Goal: Information Seeking & Learning: Check status

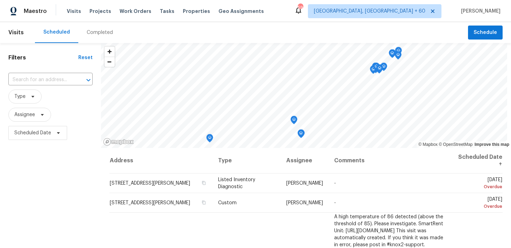
click at [89, 34] on div "Completed" at bounding box center [100, 32] width 26 height 7
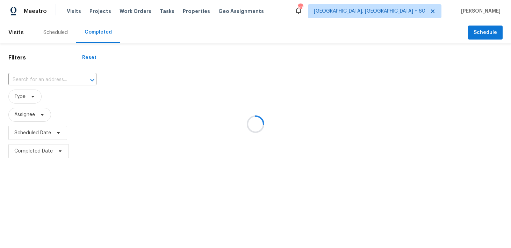
click at [35, 80] on div at bounding box center [255, 124] width 511 height 248
click at [34, 76] on div at bounding box center [255, 124] width 511 height 248
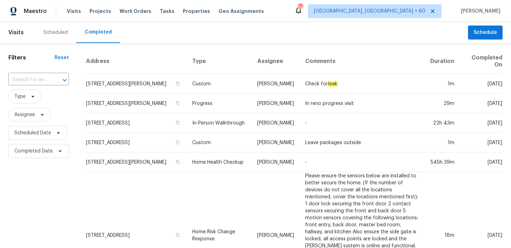
click at [25, 87] on div "​" at bounding box center [38, 79] width 61 height 15
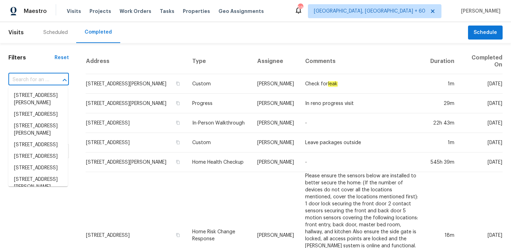
paste input "[STREET_ADDRESS]"
type input "[STREET_ADDRESS]"
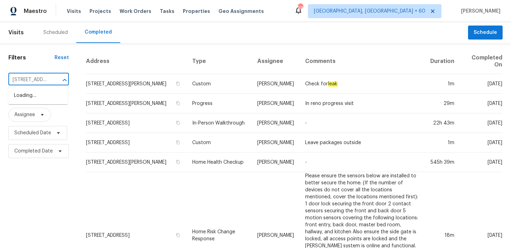
scroll to position [0, 59]
click at [29, 96] on li "[STREET_ADDRESS]" at bounding box center [37, 96] width 59 height 12
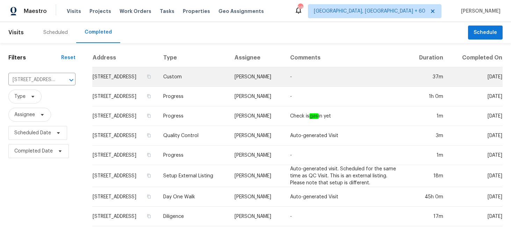
click at [215, 77] on td "Custom" at bounding box center [193, 77] width 71 height 20
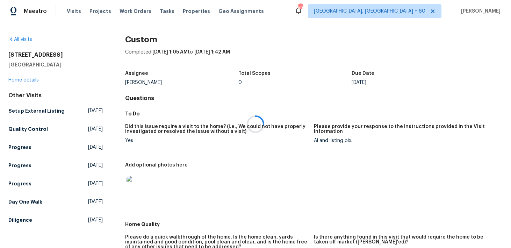
click at [33, 78] on div at bounding box center [255, 124] width 511 height 248
click at [22, 80] on link "Home details" at bounding box center [23, 80] width 30 height 5
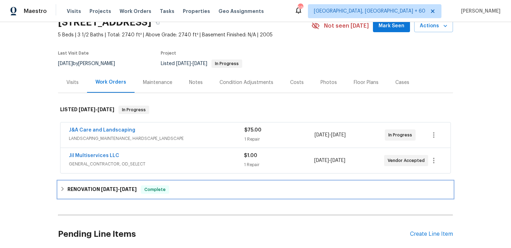
click at [192, 182] on div "RENOVATION [DATE] - [DATE] Complete" at bounding box center [255, 189] width 395 height 17
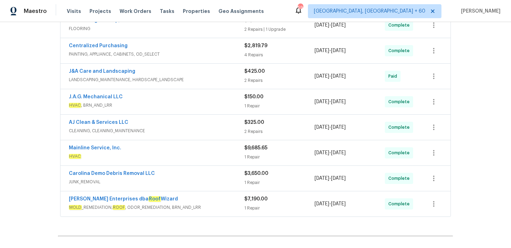
scroll to position [255, 0]
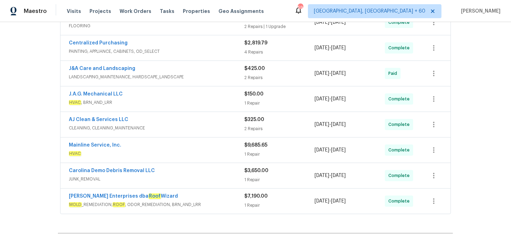
click at [246, 204] on div "1 Repair" at bounding box center [280, 205] width 70 height 7
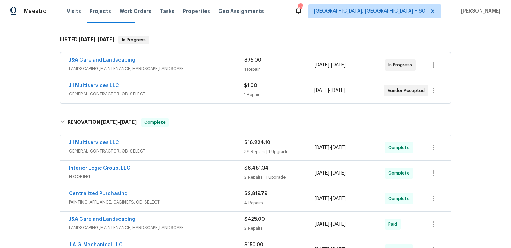
scroll to position [0, 0]
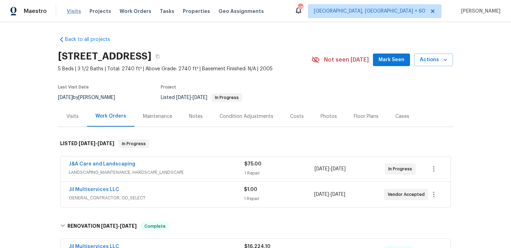
click at [72, 12] on span "Visits" at bounding box center [74, 11] width 14 height 7
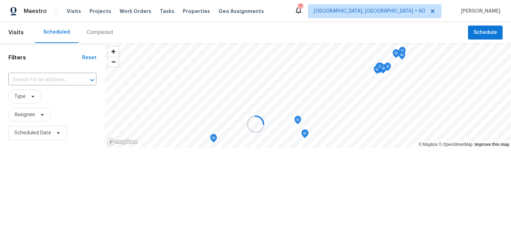
click at [97, 30] on div at bounding box center [255, 124] width 511 height 248
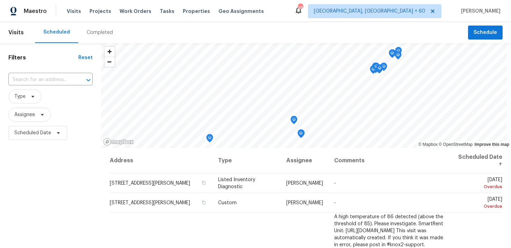
click at [98, 32] on div "Completed" at bounding box center [100, 32] width 26 height 7
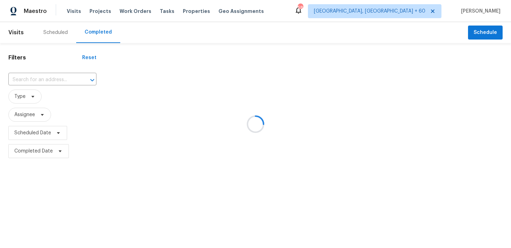
click at [53, 74] on div at bounding box center [255, 124] width 511 height 248
click at [41, 81] on div at bounding box center [255, 124] width 511 height 248
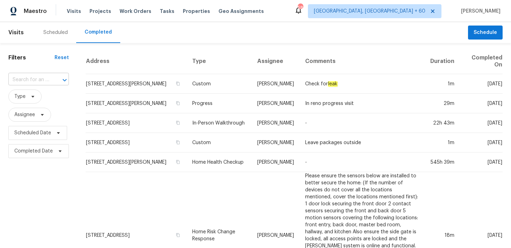
click at [43, 80] on input "text" at bounding box center [28, 80] width 41 height 11
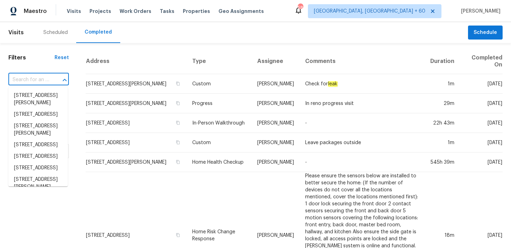
paste input "[STREET_ADDRESS]"
type input "[STREET_ADDRESS]"
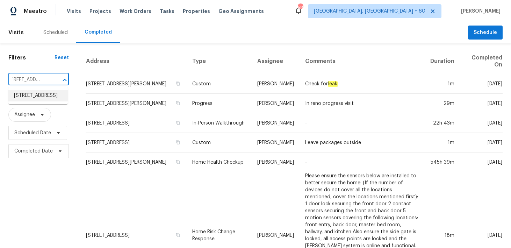
click at [29, 96] on li "[STREET_ADDRESS]" at bounding box center [37, 96] width 59 height 12
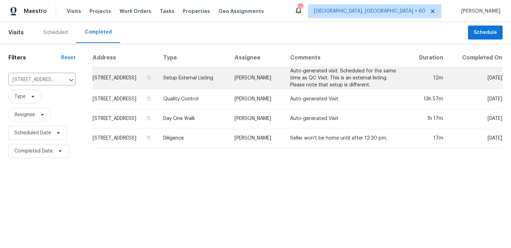
click at [221, 79] on td "Setup External Listing" at bounding box center [193, 78] width 71 height 22
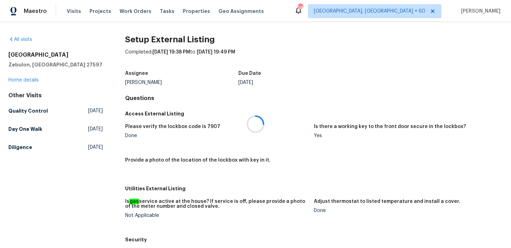
click at [28, 78] on div at bounding box center [255, 124] width 511 height 248
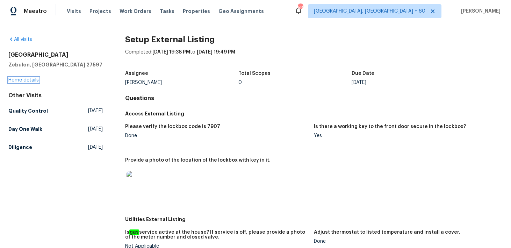
click at [21, 79] on link "Home details" at bounding box center [23, 80] width 30 height 5
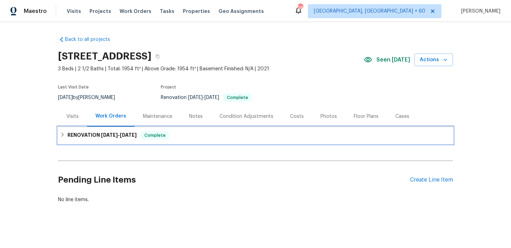
click at [189, 137] on div "RENOVATION [DATE] - [DATE] Complete" at bounding box center [255, 135] width 391 height 8
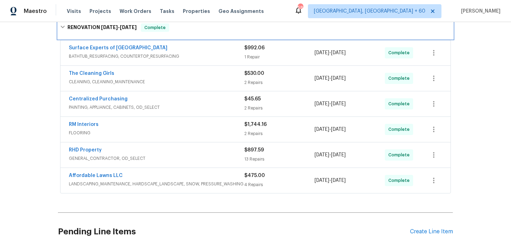
scroll to position [108, 0]
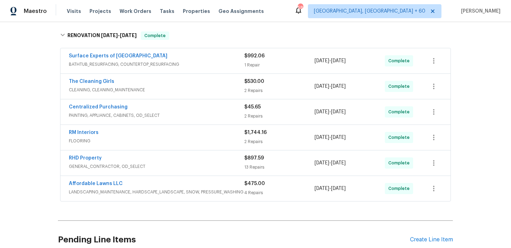
click at [251, 159] on span "$897.59" at bounding box center [255, 158] width 20 height 5
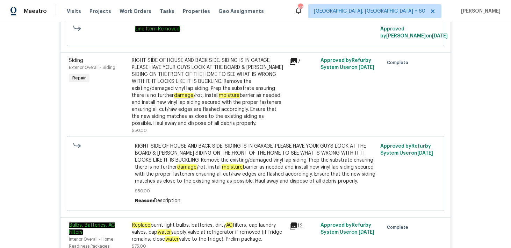
scroll to position [0, 0]
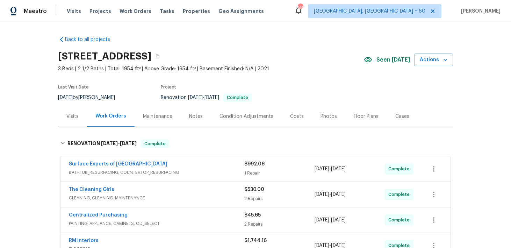
click at [256, 170] on div "1 Repair" at bounding box center [280, 173] width 70 height 7
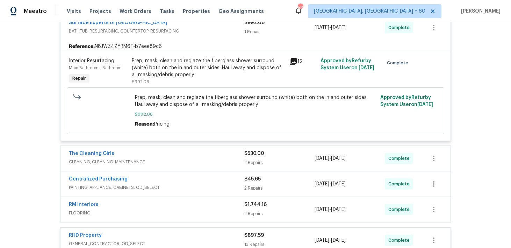
click at [248, 165] on div "2 Repairs" at bounding box center [280, 162] width 70 height 7
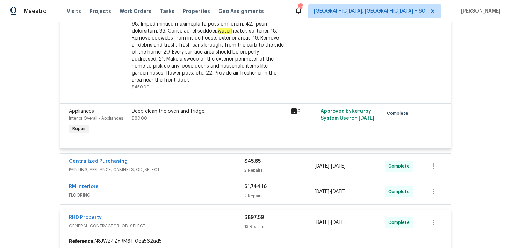
scroll to position [424, 0]
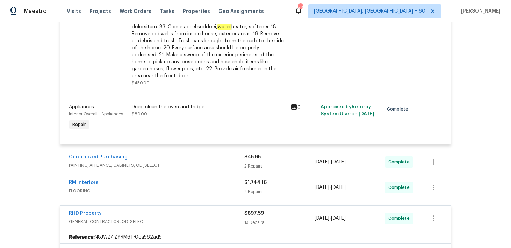
click at [246, 163] on div "2 Repairs" at bounding box center [280, 166] width 70 height 7
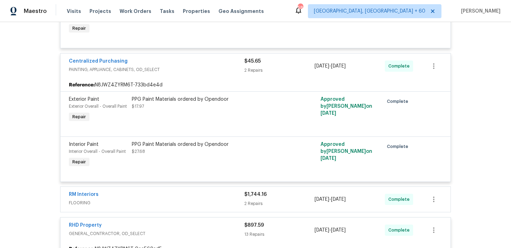
scroll to position [584, 0]
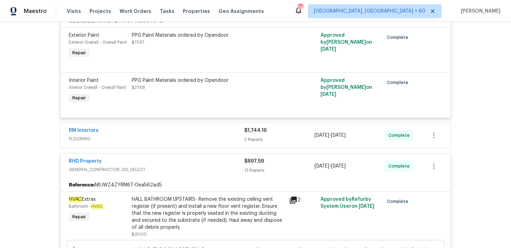
click at [254, 136] on div "2 Repairs" at bounding box center [280, 139] width 70 height 7
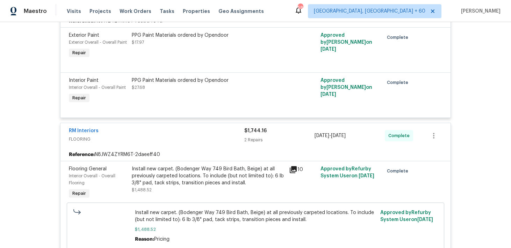
scroll to position [1935, 0]
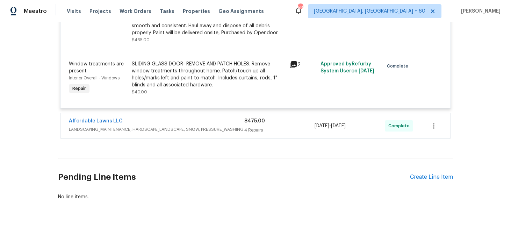
click at [252, 134] on div "4 Repairs" at bounding box center [280, 130] width 70 height 7
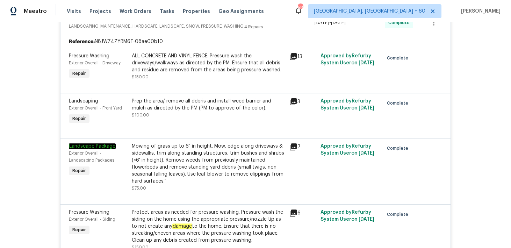
scroll to position [2046, 0]
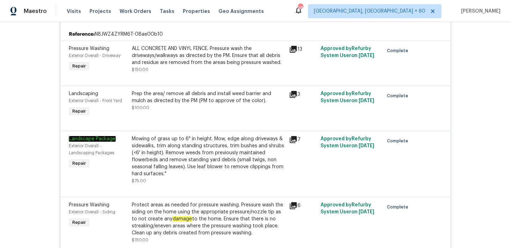
click at [285, 107] on div "Prep the area/ remove all debris and install weed barrier and mulch as directed…" at bounding box center [208, 104] width 157 height 32
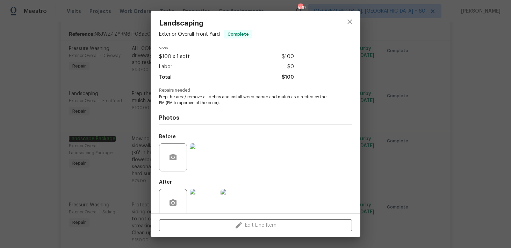
scroll to position [45, 0]
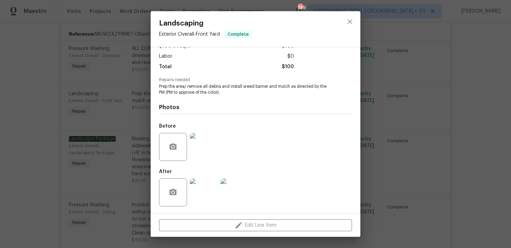
click at [205, 198] on img at bounding box center [204, 192] width 28 height 28
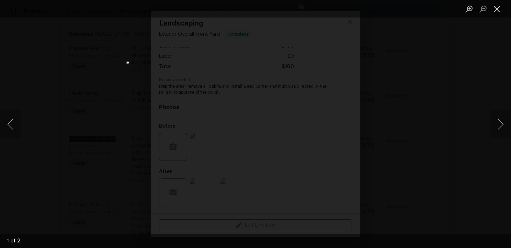
click at [496, 7] on button "Close lightbox" at bounding box center [497, 9] width 14 height 12
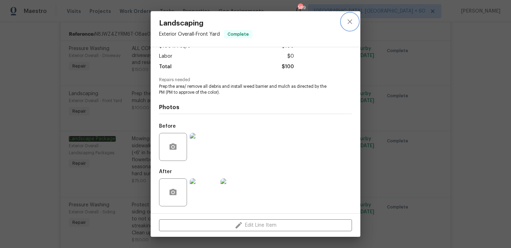
click at [352, 23] on icon "close" at bounding box center [350, 21] width 8 height 8
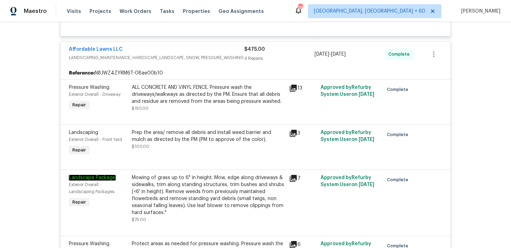
scroll to position [2004, 0]
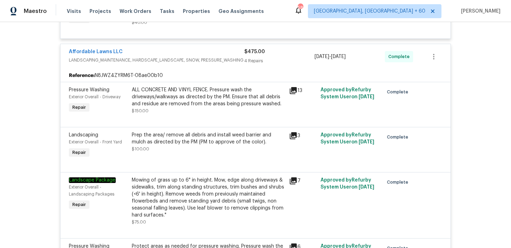
click at [293, 113] on div "13" at bounding box center [302, 100] width 31 height 32
click at [276, 97] on div "ALL CONCRETE AND VINYL FENCE. Pressure wash the driveways/walkways as directed …" at bounding box center [208, 96] width 153 height 21
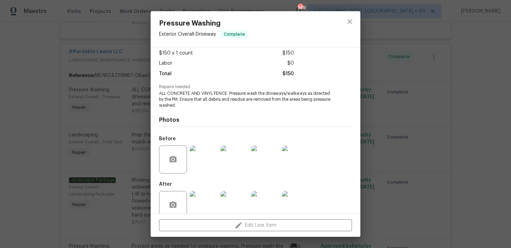
scroll to position [45, 0]
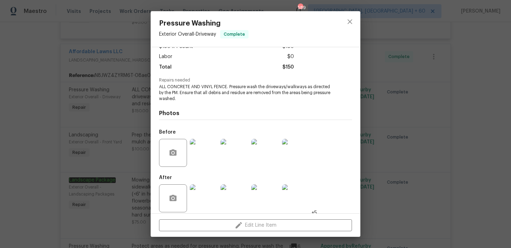
click at [210, 159] on img at bounding box center [204, 153] width 28 height 28
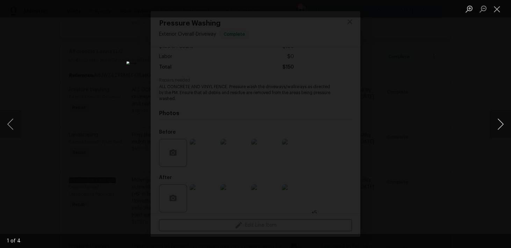
click at [499, 119] on button "Next image" at bounding box center [500, 124] width 21 height 28
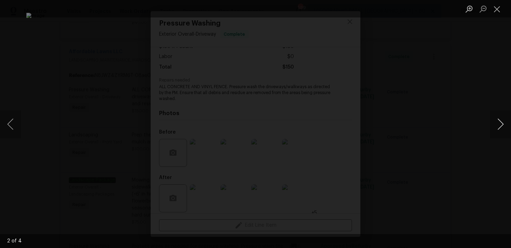
click at [499, 119] on button "Next image" at bounding box center [500, 124] width 21 height 28
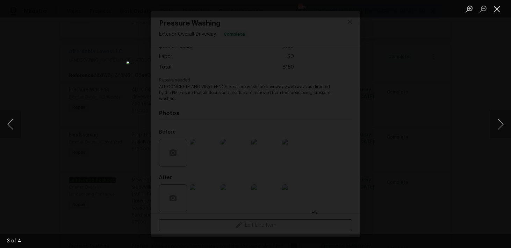
click at [498, 11] on button "Close lightbox" at bounding box center [497, 9] width 14 height 12
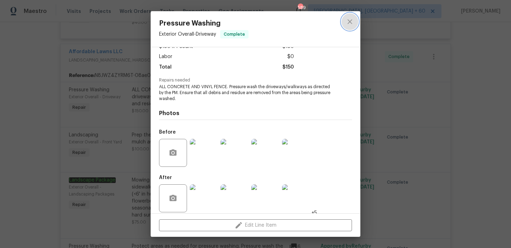
click at [350, 24] on icon "close" at bounding box center [350, 21] width 8 height 8
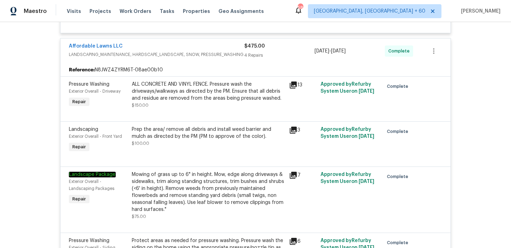
scroll to position [2044, 0]
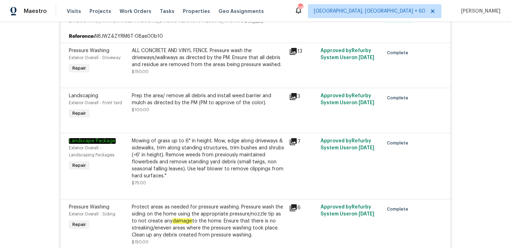
click at [275, 175] on div "Mowing of grass up to 6" in height. Mow, edge along driveways & sidewalks, trim…" at bounding box center [208, 158] width 153 height 42
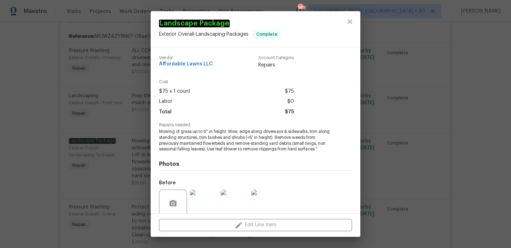
scroll to position [57, 0]
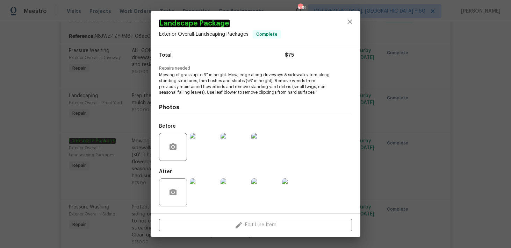
click at [205, 140] on img at bounding box center [204, 147] width 28 height 28
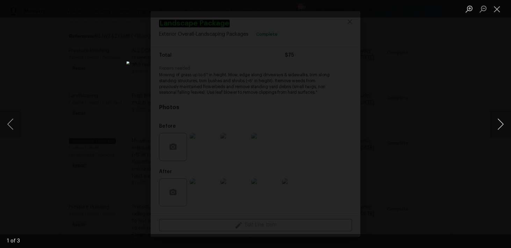
click at [502, 121] on button "Next image" at bounding box center [500, 124] width 21 height 28
click at [496, 10] on button "Close lightbox" at bounding box center [497, 9] width 14 height 12
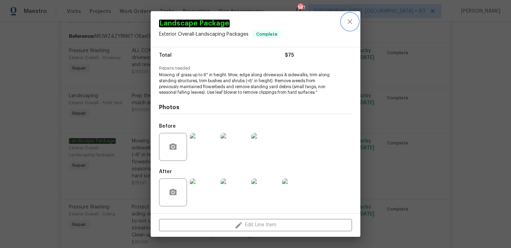
click at [349, 26] on button "close" at bounding box center [350, 21] width 17 height 17
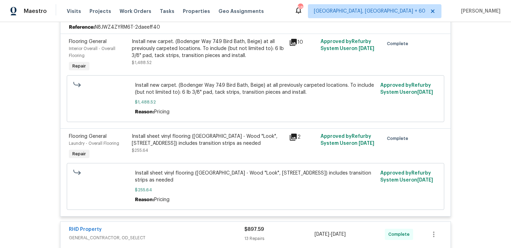
scroll to position [699, 0]
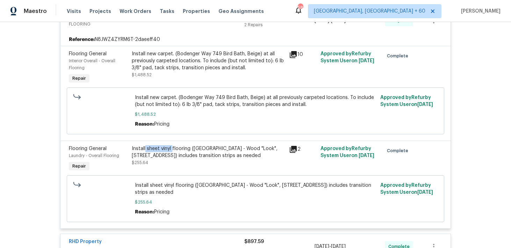
drag, startPoint x: 146, startPoint y: 143, endPoint x: 173, endPoint y: 142, distance: 27.3
click at [173, 145] on div "Install sheet vinyl flooring ([GEOGRAPHIC_DATA] - Wood "Look", [STREET_ADDRESS]…" at bounding box center [208, 152] width 153 height 14
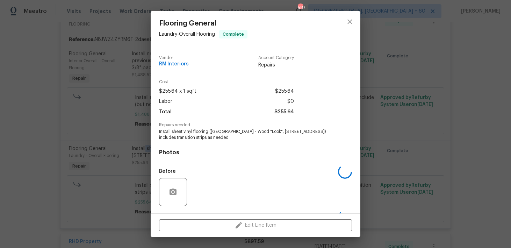
copy div "sheet vinyl"
click at [348, 24] on icon "close" at bounding box center [350, 21] width 8 height 8
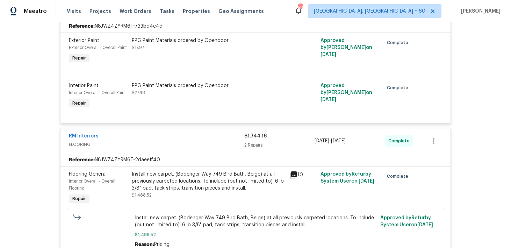
scroll to position [61, 0]
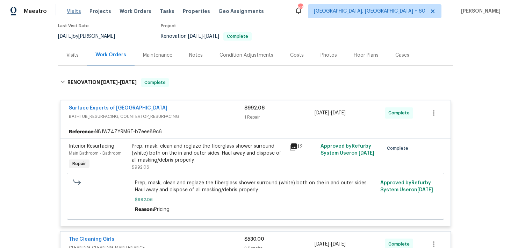
click at [75, 10] on span "Visits" at bounding box center [74, 11] width 14 height 7
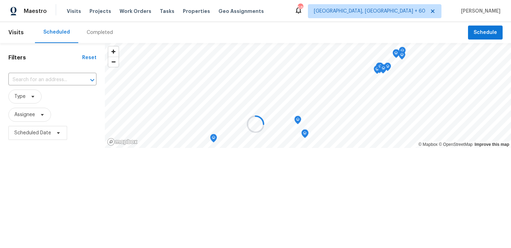
click at [91, 33] on div at bounding box center [255, 124] width 511 height 248
click at [98, 30] on div at bounding box center [255, 124] width 511 height 248
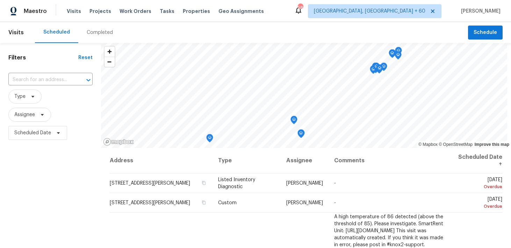
click at [90, 31] on div "Completed" at bounding box center [100, 32] width 26 height 7
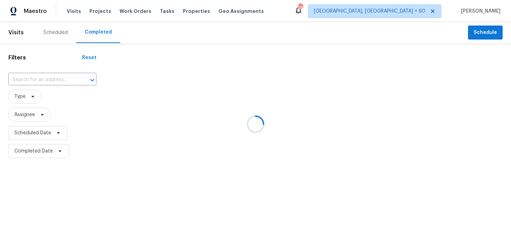
click at [42, 78] on div at bounding box center [255, 124] width 511 height 248
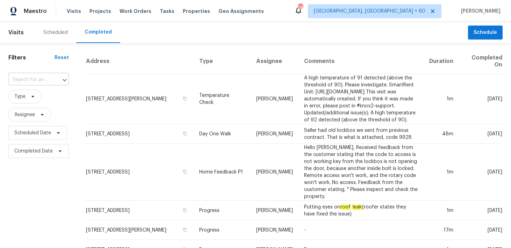
click at [30, 79] on input "text" at bounding box center [28, 80] width 41 height 11
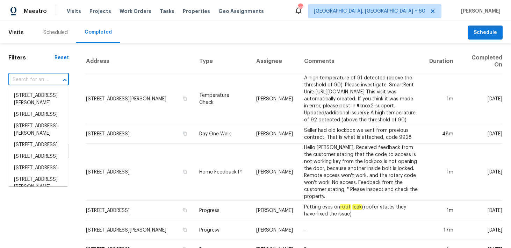
paste input "[STREET_ADDRESS][PERSON_NAME]"
type input "[STREET_ADDRESS][PERSON_NAME]"
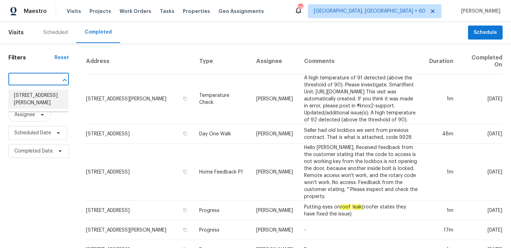
click at [23, 97] on li "[STREET_ADDRESS][PERSON_NAME]" at bounding box center [37, 99] width 59 height 19
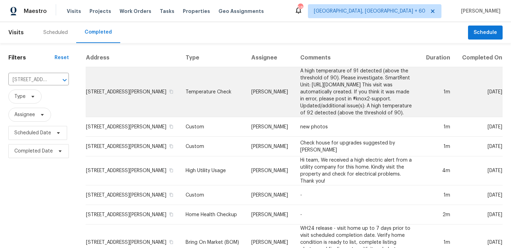
click at [180, 94] on td "Temperature Check" at bounding box center [213, 92] width 66 height 50
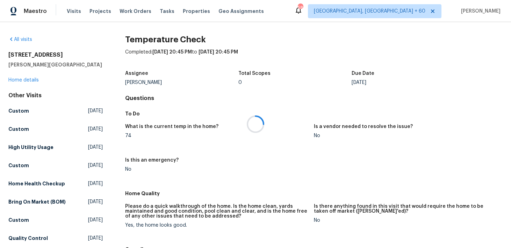
click at [33, 81] on div at bounding box center [255, 124] width 511 height 248
click at [26, 80] on link "Home details" at bounding box center [23, 80] width 30 height 5
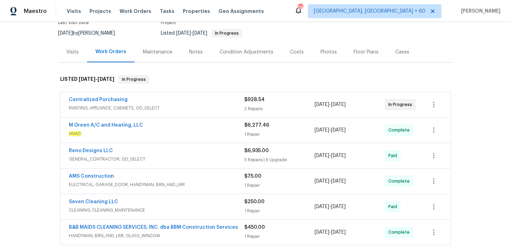
scroll to position [89, 0]
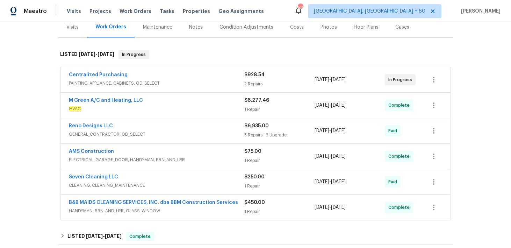
click at [249, 108] on div "1 Repair" at bounding box center [280, 109] width 70 height 7
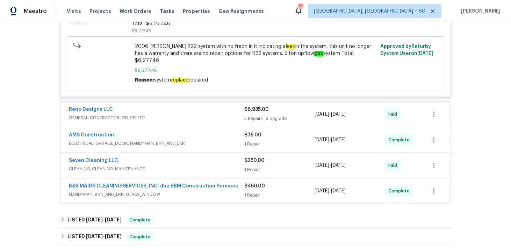
scroll to position [241, 0]
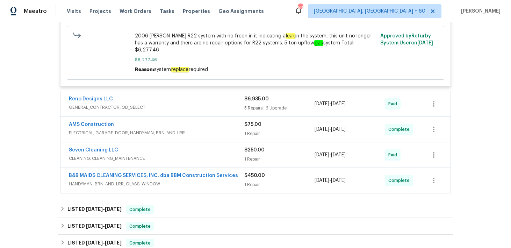
click at [248, 130] on div "1 Repair" at bounding box center [280, 133] width 70 height 7
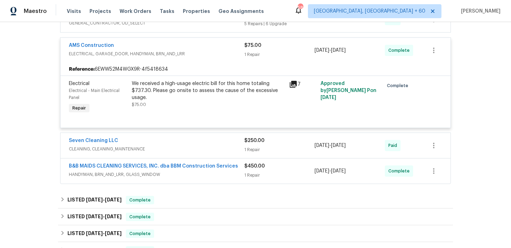
scroll to position [341, 0]
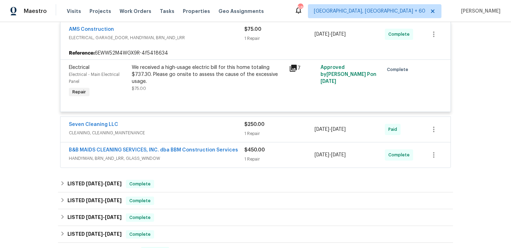
click at [249, 130] on div "1 Repair" at bounding box center [280, 133] width 70 height 7
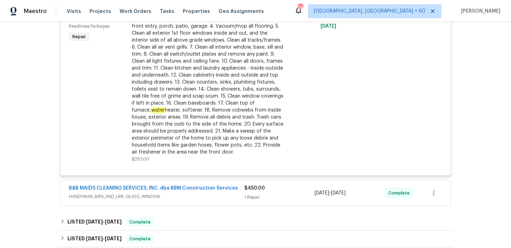
scroll to position [506, 0]
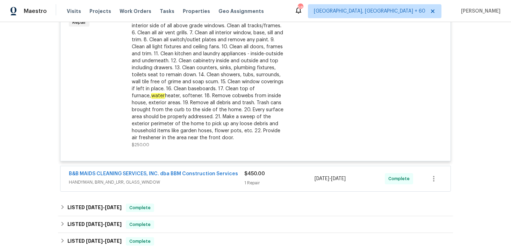
click at [248, 179] on div "1 Repair" at bounding box center [280, 182] width 70 height 7
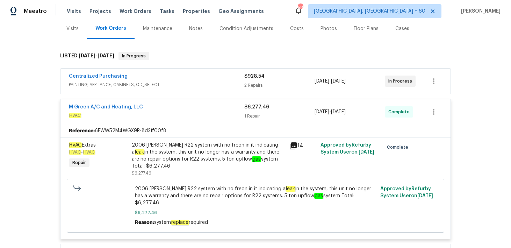
scroll to position [42, 0]
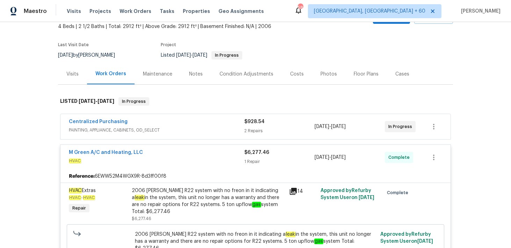
click at [247, 125] on div "$928.54 2 Repairs" at bounding box center [280, 126] width 70 height 17
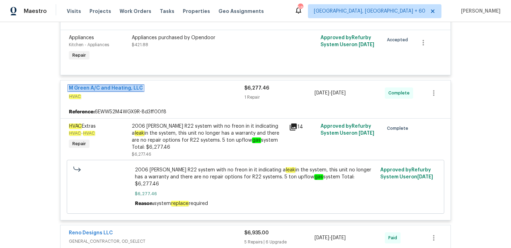
scroll to position [215, 0]
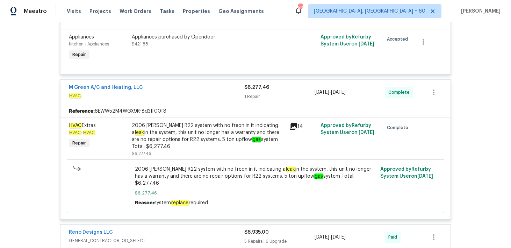
click at [291, 134] on div "14" at bounding box center [302, 139] width 31 height 39
click at [282, 134] on div "2006 [PERSON_NAME] R22 system with no freon in it indicating a leak in the syst…" at bounding box center [208, 136] width 153 height 28
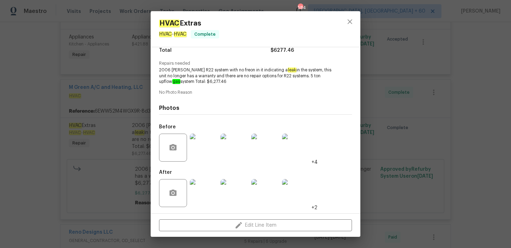
scroll to position [62, 0]
click at [207, 192] on img at bounding box center [204, 192] width 28 height 28
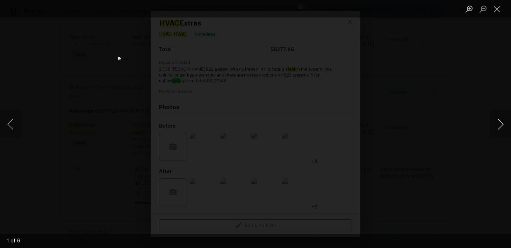
click at [501, 124] on button "Next image" at bounding box center [500, 124] width 21 height 28
click at [501, 125] on button "Next image" at bounding box center [500, 124] width 21 height 28
click at [501, 124] on button "Next image" at bounding box center [500, 124] width 21 height 28
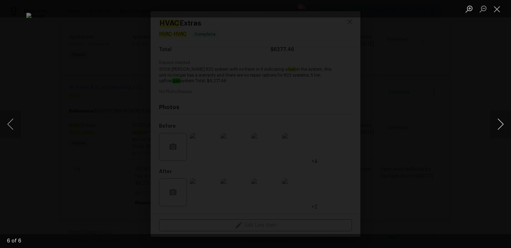
click at [501, 124] on button "Next image" at bounding box center [500, 124] width 21 height 28
click at [501, 125] on button "Next image" at bounding box center [500, 124] width 21 height 28
click at [497, 14] on button "Close lightbox" at bounding box center [497, 9] width 14 height 12
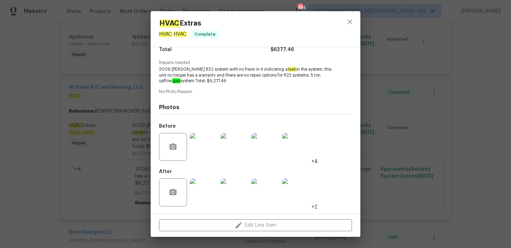
click at [212, 149] on img at bounding box center [204, 147] width 28 height 28
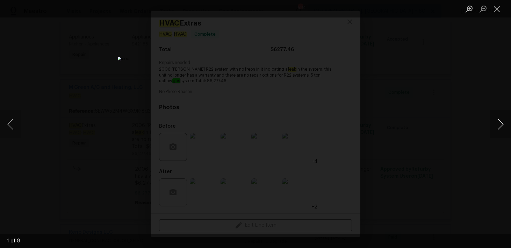
click at [501, 122] on button "Next image" at bounding box center [500, 124] width 21 height 28
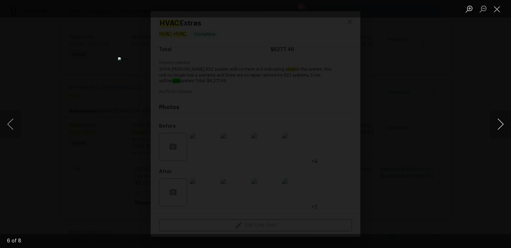
click at [501, 122] on button "Next image" at bounding box center [500, 124] width 21 height 28
click at [497, 11] on button "Close lightbox" at bounding box center [497, 9] width 14 height 12
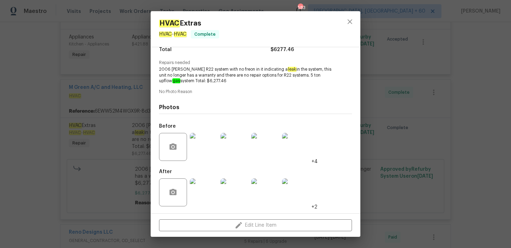
click at [203, 195] on img at bounding box center [204, 192] width 28 height 28
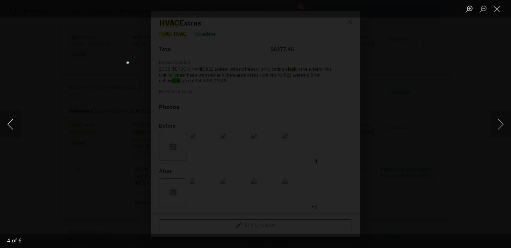
click at [11, 124] on button "Previous image" at bounding box center [10, 124] width 21 height 28
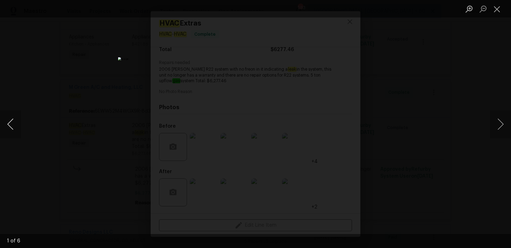
click at [11, 124] on button "Previous image" at bounding box center [10, 124] width 21 height 28
click at [503, 122] on button "Next image" at bounding box center [500, 124] width 21 height 28
click at [500, 8] on button "Close lightbox" at bounding box center [497, 9] width 14 height 12
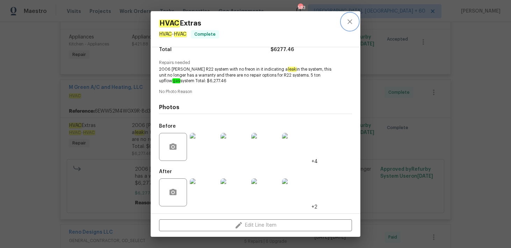
click at [351, 20] on icon "close" at bounding box center [350, 21] width 8 height 8
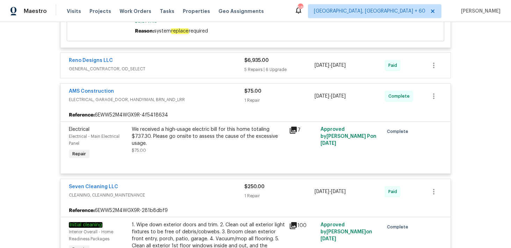
scroll to position [417, 0]
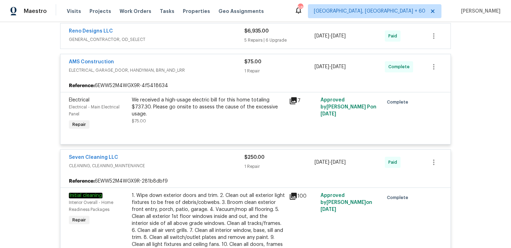
click at [262, 28] on div "$6,935.00" at bounding box center [280, 31] width 70 height 7
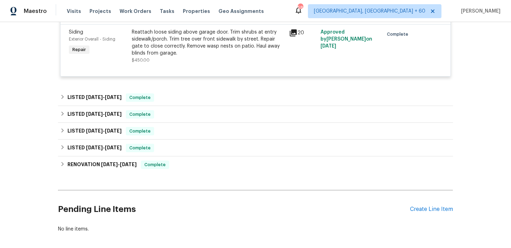
scroll to position [1523, 0]
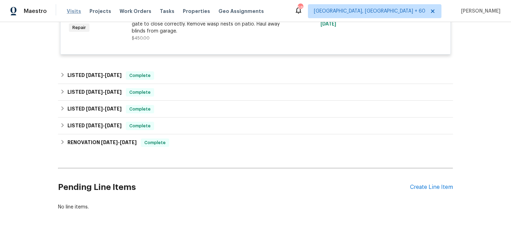
click at [70, 8] on span "Visits" at bounding box center [74, 11] width 14 height 7
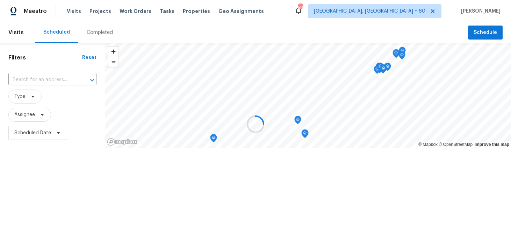
click at [95, 37] on div at bounding box center [255, 124] width 511 height 248
click at [97, 31] on div at bounding box center [255, 124] width 511 height 248
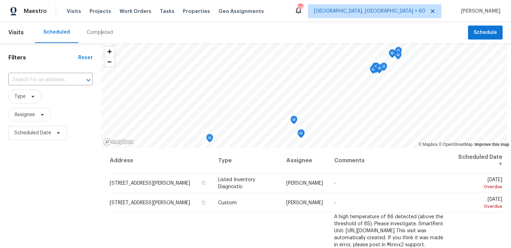
click at [99, 31] on div "Completed" at bounding box center [100, 32] width 26 height 7
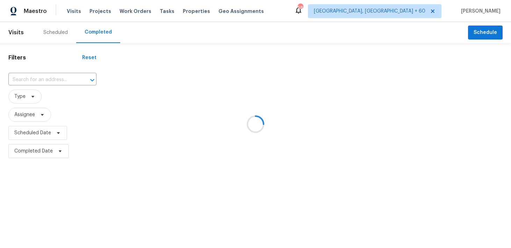
click at [30, 83] on div at bounding box center [255, 124] width 511 height 248
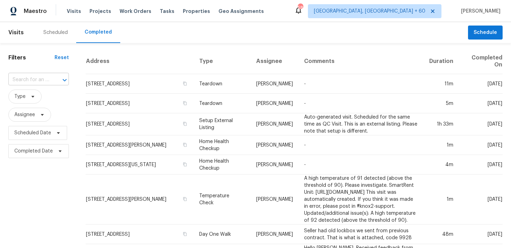
click at [28, 82] on input "text" at bounding box center [28, 80] width 41 height 11
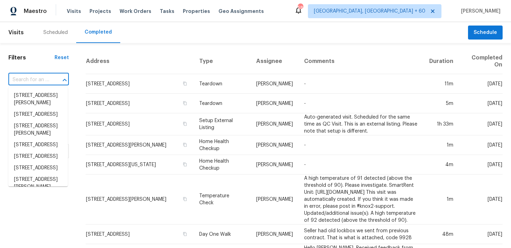
paste input "[STREET_ADDRESS]"
type input "[STREET_ADDRESS]"
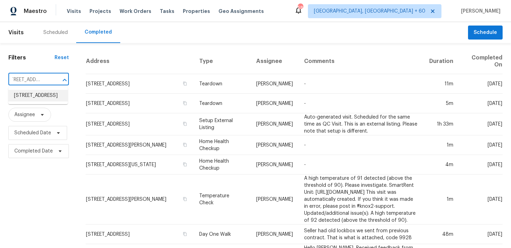
click at [25, 96] on li "[STREET_ADDRESS]" at bounding box center [37, 96] width 59 height 12
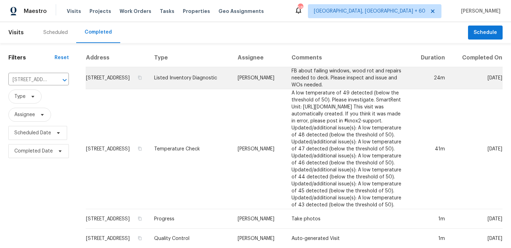
click at [185, 80] on td "Listed Inventory Diagnostic" at bounding box center [191, 78] width 84 height 22
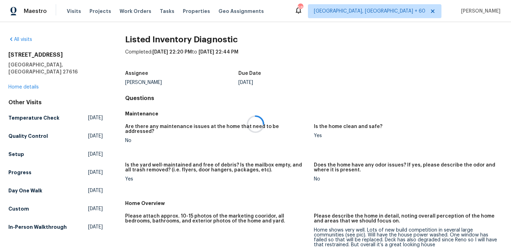
click at [23, 81] on div at bounding box center [255, 124] width 511 height 248
click at [21, 81] on div at bounding box center [255, 124] width 511 height 248
click at [17, 85] on link "Home details" at bounding box center [23, 87] width 30 height 5
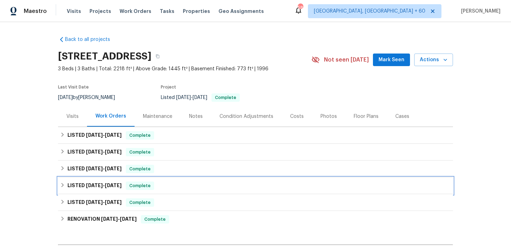
click at [174, 179] on div "LISTED [DATE] - [DATE] Complete" at bounding box center [255, 185] width 395 height 17
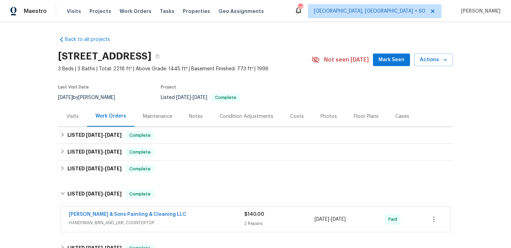
click at [253, 213] on span "$140.00" at bounding box center [255, 214] width 20 height 5
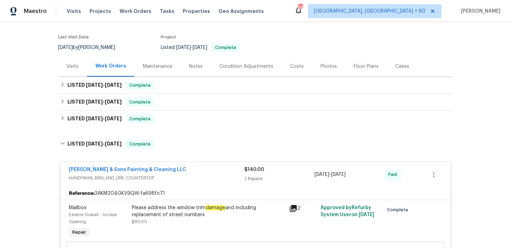
scroll to position [47, 0]
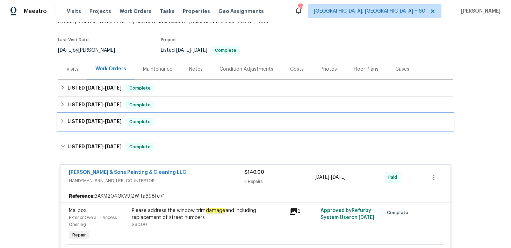
click at [189, 120] on div "LISTED [DATE] - [DATE] Complete" at bounding box center [255, 122] width 391 height 8
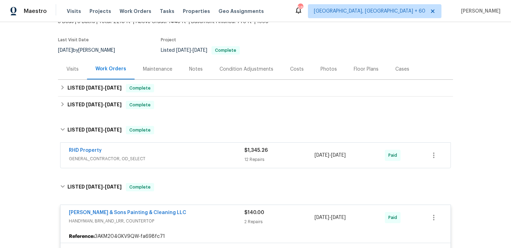
click at [262, 158] on div "12 Repairs" at bounding box center [280, 159] width 70 height 7
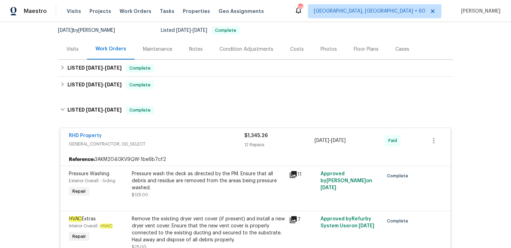
scroll to position [63, 0]
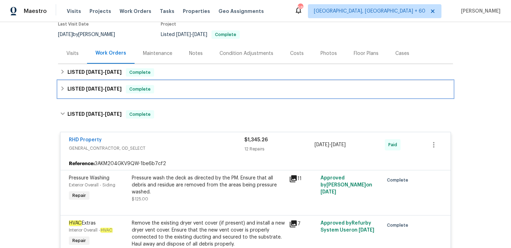
click at [207, 93] on div "LISTED [DATE] - [DATE] Complete" at bounding box center [255, 89] width 395 height 17
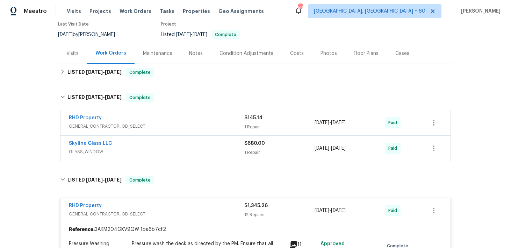
click at [263, 119] on div "$145.14" at bounding box center [280, 117] width 70 height 7
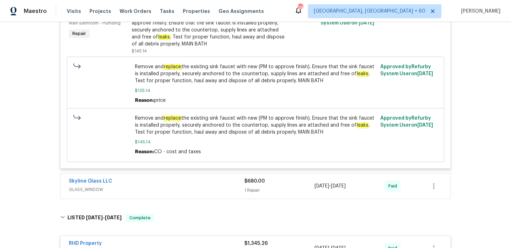
scroll to position [208, 0]
click at [245, 188] on div "1 Repair" at bounding box center [280, 189] width 70 height 7
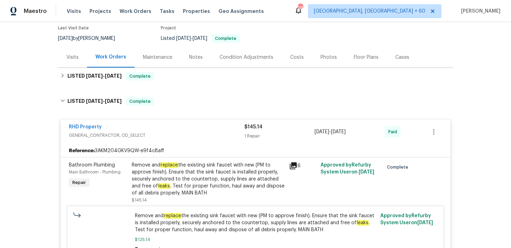
scroll to position [0, 0]
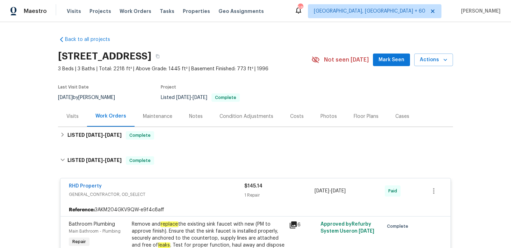
click at [183, 125] on div "Notes" at bounding box center [196, 116] width 30 height 21
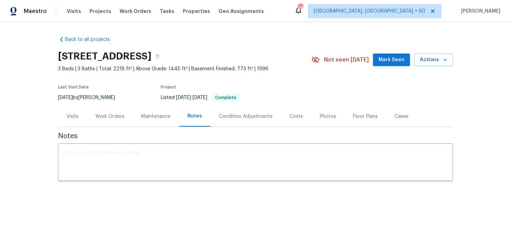
click at [119, 115] on div "Work Orders" at bounding box center [110, 116] width 29 height 7
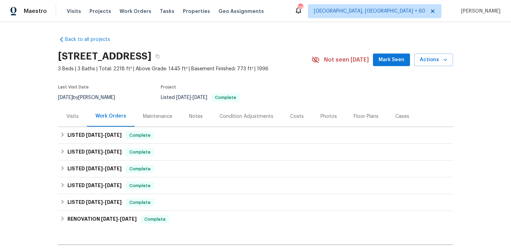
scroll to position [9, 0]
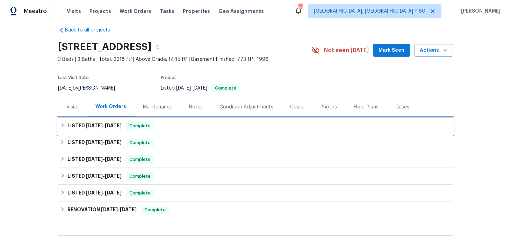
click at [202, 129] on div "LISTED [DATE] - [DATE] Complete" at bounding box center [255, 126] width 391 height 8
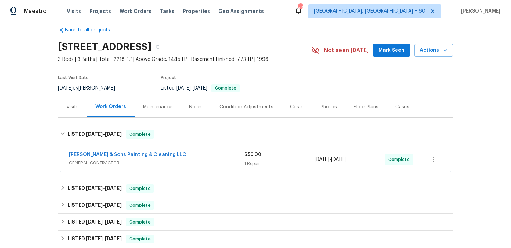
click at [243, 156] on div "[PERSON_NAME] & Sons Painting & Cleaning LLC" at bounding box center [157, 155] width 176 height 8
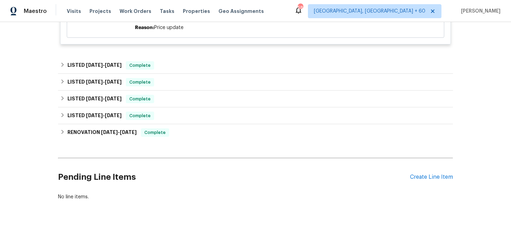
scroll to position [288, 0]
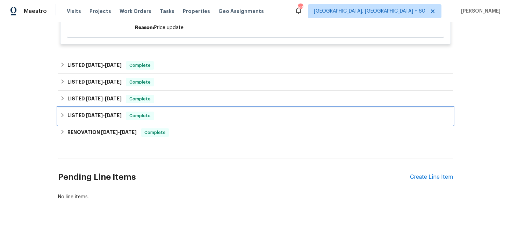
click at [157, 114] on div "LISTED [DATE] - [DATE] Complete" at bounding box center [255, 116] width 391 height 8
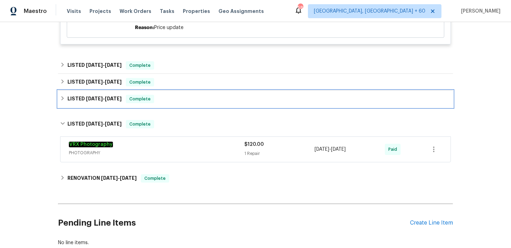
click at [199, 104] on div "LISTED [DATE] - [DATE] Complete" at bounding box center [255, 99] width 395 height 17
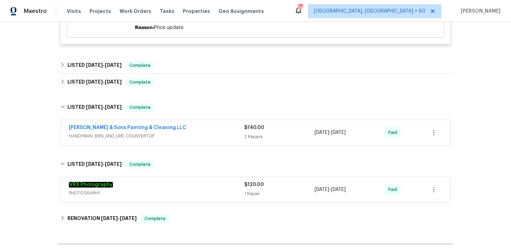
click at [254, 134] on div "2 Repairs" at bounding box center [280, 136] width 70 height 7
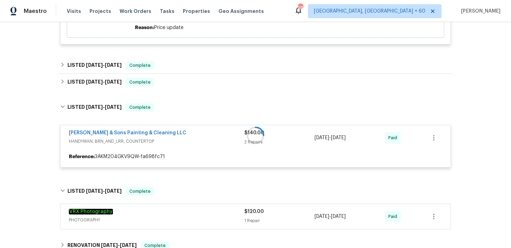
click at [249, 213] on span "$120.00" at bounding box center [255, 211] width 20 height 5
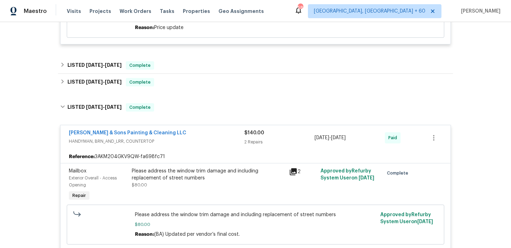
click at [236, 194] on div "Please address the window trim damage and including replacement of street numbe…" at bounding box center [208, 184] width 157 height 39
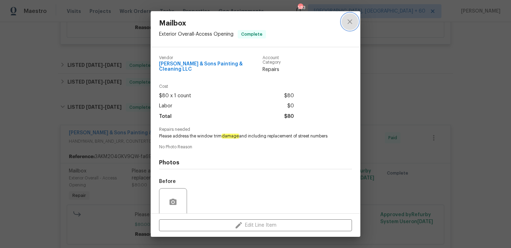
click at [350, 13] on button "close" at bounding box center [350, 21] width 17 height 17
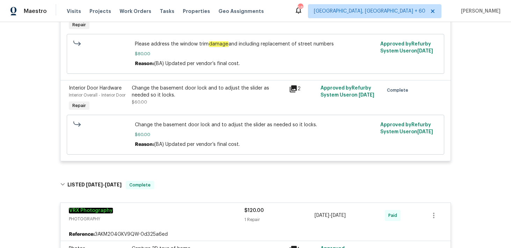
scroll to position [516, 0]
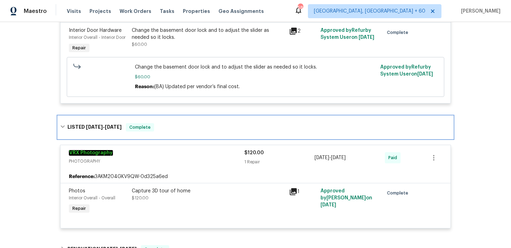
click at [204, 132] on div "LISTED [DATE] - [DATE] Complete" at bounding box center [255, 127] width 391 height 8
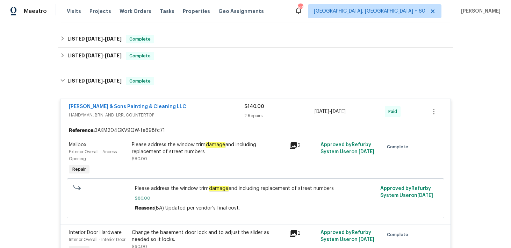
scroll to position [281, 0]
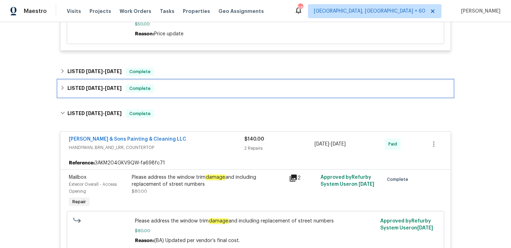
click at [184, 95] on div "LISTED [DATE] - [DATE] Complete" at bounding box center [255, 88] width 395 height 17
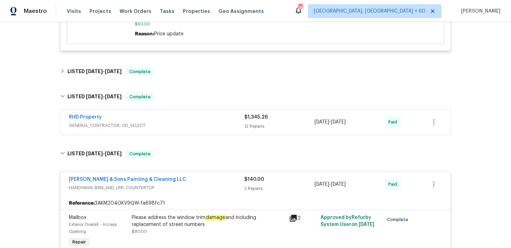
click at [242, 127] on span "GENERAL_CONTRACTOR, OD_SELECT" at bounding box center [157, 125] width 176 height 7
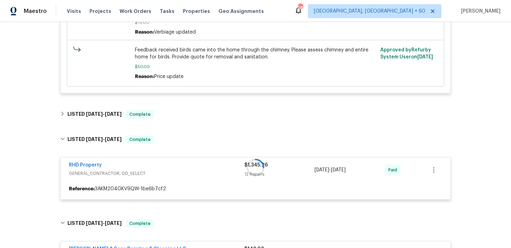
scroll to position [231, 0]
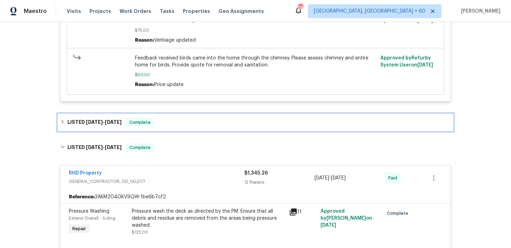
click at [166, 122] on div "LISTED [DATE] - [DATE] Complete" at bounding box center [255, 122] width 391 height 8
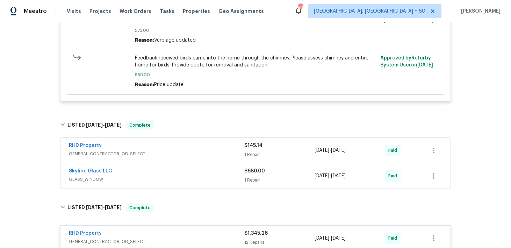
click at [250, 149] on div "$145.14 1 Repair" at bounding box center [280, 150] width 70 height 17
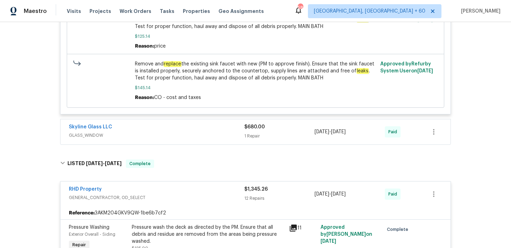
scroll to position [462, 0]
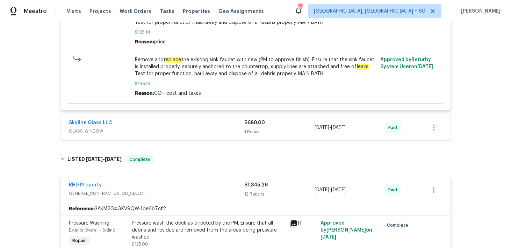
click at [253, 121] on span "$680.00" at bounding box center [255, 122] width 21 height 5
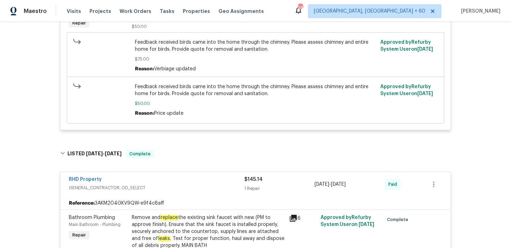
scroll to position [0, 0]
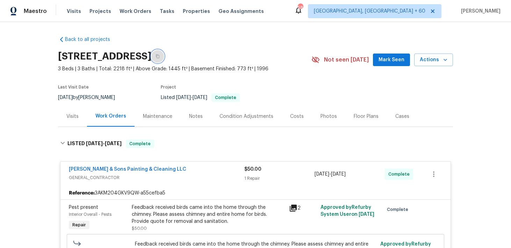
click at [160, 58] on icon "button" at bounding box center [157, 57] width 3 height 4
click at [77, 11] on span "Visits" at bounding box center [74, 11] width 14 height 7
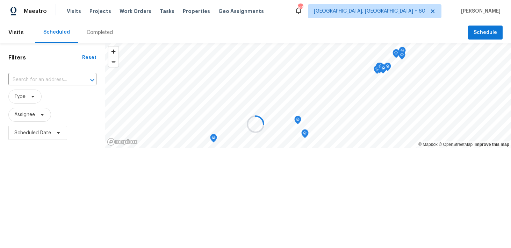
click at [96, 34] on div at bounding box center [255, 124] width 511 height 248
click at [100, 31] on div at bounding box center [255, 124] width 511 height 248
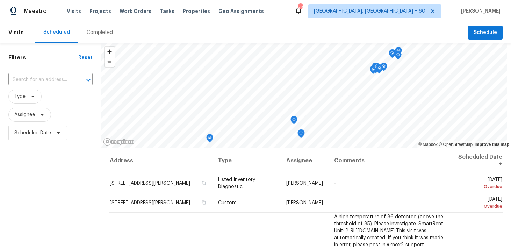
click at [98, 33] on div "Completed" at bounding box center [100, 32] width 26 height 7
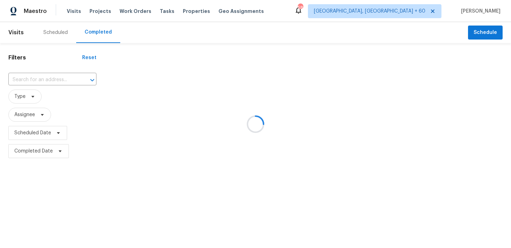
click at [47, 71] on div at bounding box center [255, 124] width 511 height 248
click at [40, 87] on div at bounding box center [255, 124] width 511 height 248
click at [50, 78] on div at bounding box center [255, 124] width 511 height 248
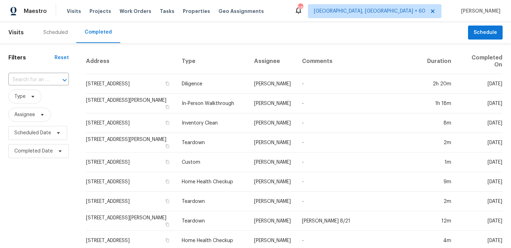
click at [35, 78] on input "text" at bounding box center [28, 80] width 41 height 11
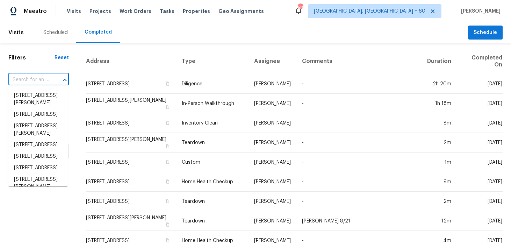
paste input "[STREET_ADDRESS][PERSON_NAME]"
type input "[STREET_ADDRESS][PERSON_NAME]"
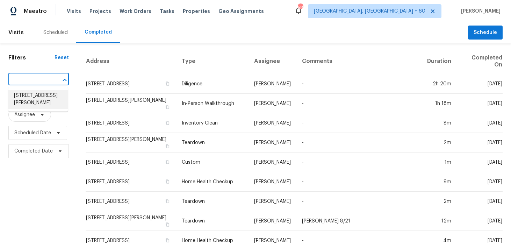
click at [24, 99] on li "[STREET_ADDRESS][PERSON_NAME]" at bounding box center [37, 99] width 59 height 19
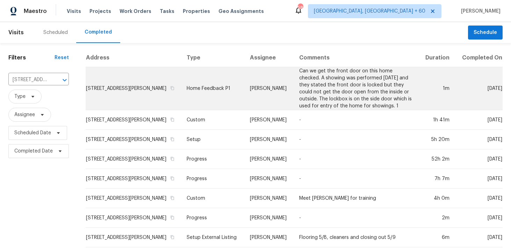
click at [206, 88] on td "Home Feedback P1" at bounding box center [212, 88] width 63 height 43
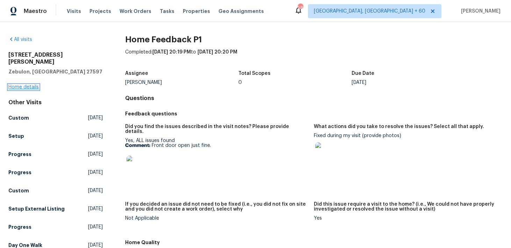
click at [29, 85] on link "Home details" at bounding box center [23, 87] width 30 height 5
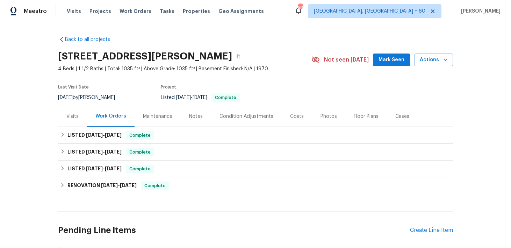
scroll to position [18, 0]
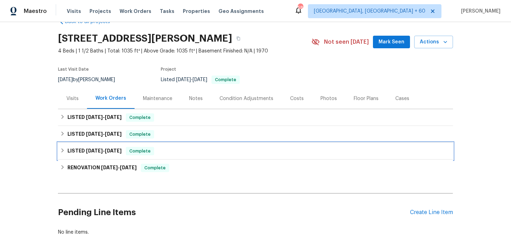
click at [192, 144] on div "LISTED [DATE] - [DATE] Complete" at bounding box center [255, 151] width 395 height 17
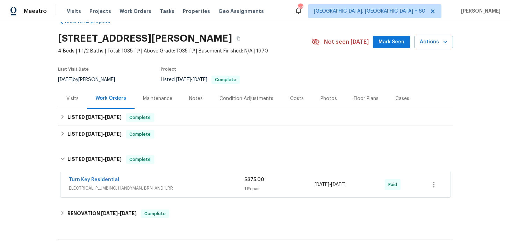
click at [245, 182] on span "$375.00" at bounding box center [255, 179] width 20 height 5
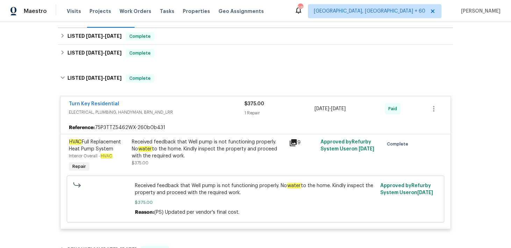
scroll to position [95, 0]
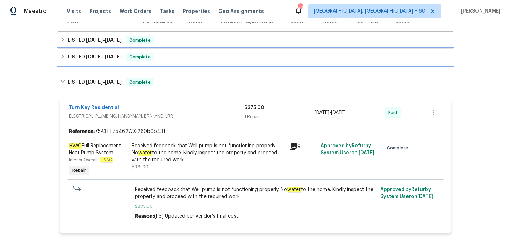
click at [160, 54] on div "LISTED [DATE] - [DATE] Complete" at bounding box center [255, 57] width 391 height 8
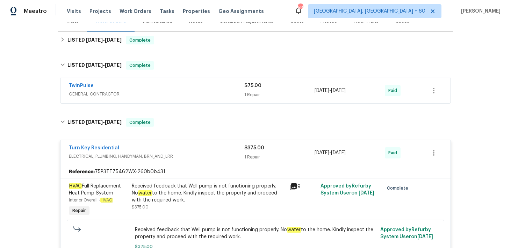
click at [223, 85] on div "TwinPulse" at bounding box center [157, 86] width 176 height 8
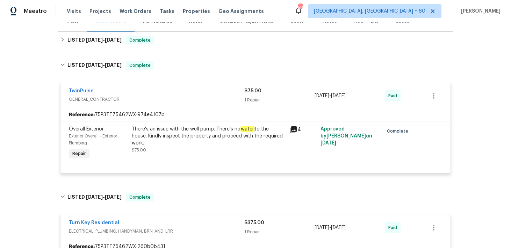
click at [195, 53] on div "Back to all projects [STREET_ADDRESS][PERSON_NAME] 4 Beds | 1 1/2 Baths | Total…" at bounding box center [255, 188] width 395 height 507
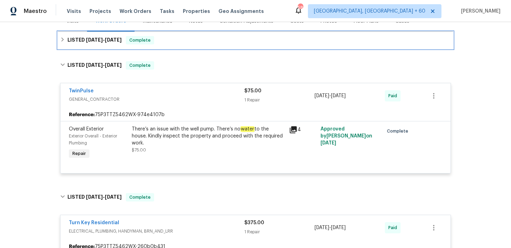
click at [204, 42] on div "LISTED [DATE] - [DATE] Complete" at bounding box center [255, 40] width 391 height 8
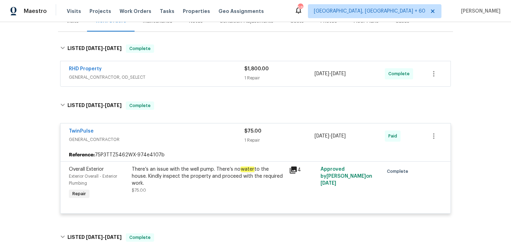
click at [241, 73] on div "RHD Property" at bounding box center [157, 69] width 176 height 8
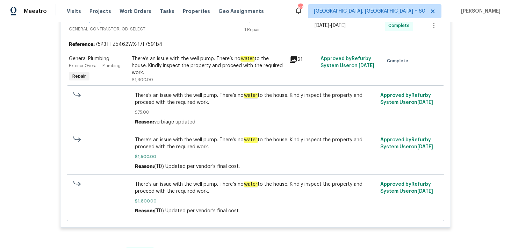
scroll to position [151, 0]
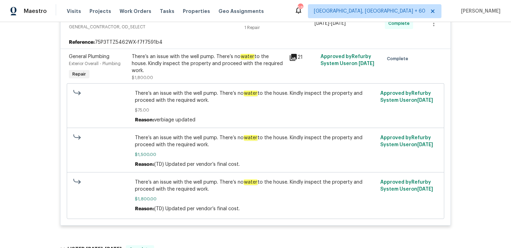
click at [72, 7] on div "Visits Projects Work Orders Tasks Properties Geo Assignments" at bounding box center [170, 11] width 206 height 14
click at [73, 14] on span "Visits" at bounding box center [74, 11] width 14 height 7
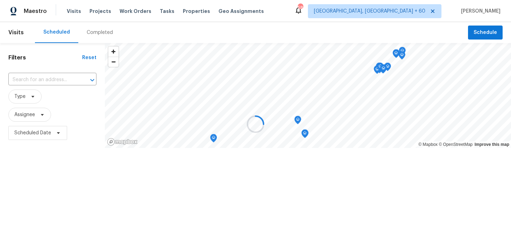
click at [101, 35] on div at bounding box center [255, 124] width 511 height 248
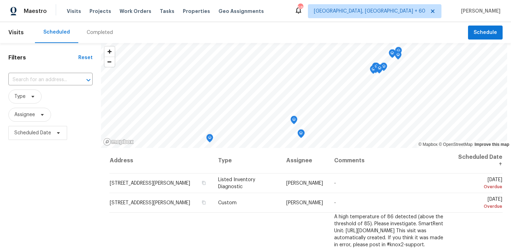
click at [96, 30] on div "Completed" at bounding box center [100, 32] width 26 height 7
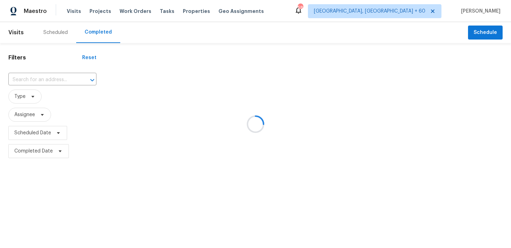
click at [37, 80] on div at bounding box center [255, 124] width 511 height 248
click at [34, 78] on div at bounding box center [255, 124] width 511 height 248
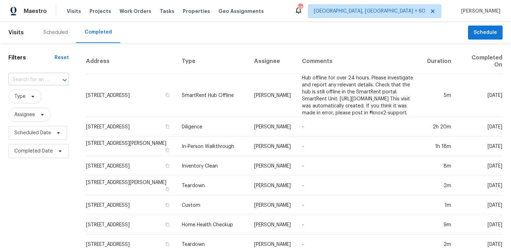
click at [35, 80] on input "text" at bounding box center [28, 80] width 41 height 11
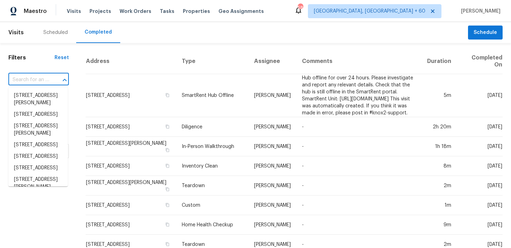
paste input "[STREET_ADDRESS]"
type input "[STREET_ADDRESS]"
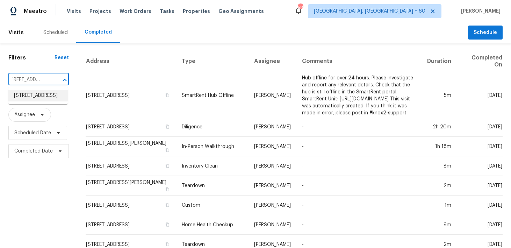
click at [26, 97] on li "[STREET_ADDRESS]" at bounding box center [37, 96] width 59 height 12
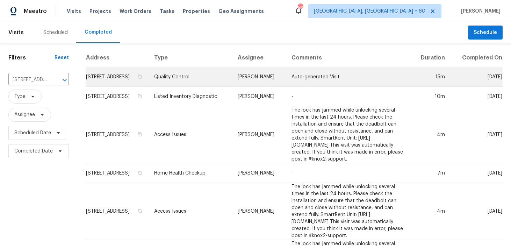
click at [186, 81] on td "Quality Control" at bounding box center [191, 77] width 84 height 20
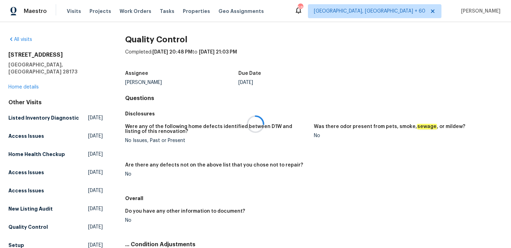
click at [25, 81] on div at bounding box center [255, 124] width 511 height 248
click at [19, 80] on div at bounding box center [255, 124] width 511 height 248
click at [18, 85] on link "Home details" at bounding box center [23, 87] width 30 height 5
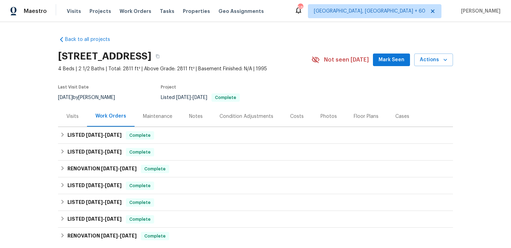
scroll to position [56, 0]
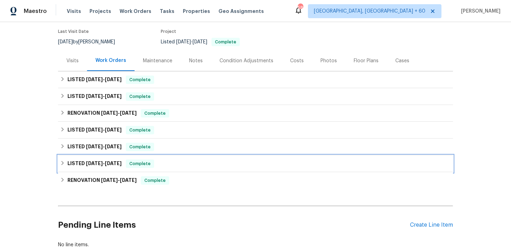
click at [161, 160] on div "LISTED [DATE] - [DATE] Complete" at bounding box center [255, 164] width 391 height 8
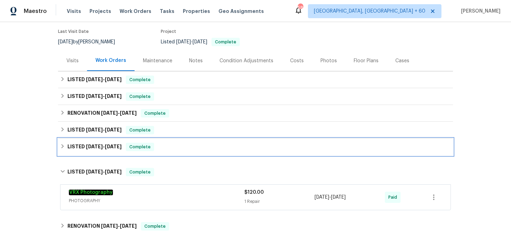
click at [184, 149] on div "LISTED [DATE] - [DATE] Complete" at bounding box center [255, 147] width 391 height 8
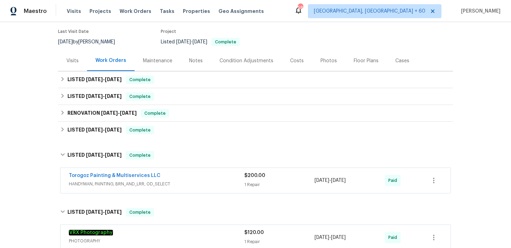
click at [249, 178] on span "$200.00" at bounding box center [255, 175] width 21 height 5
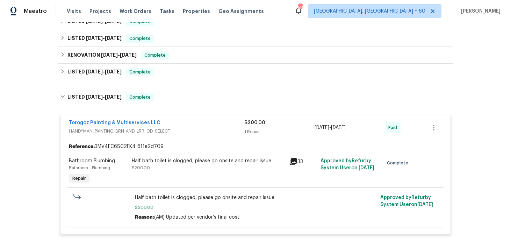
scroll to position [118, 0]
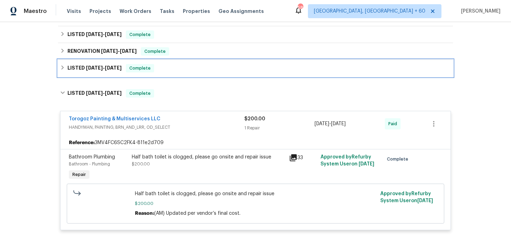
click at [201, 69] on div "LISTED [DATE] - [DATE] Complete" at bounding box center [255, 68] width 391 height 8
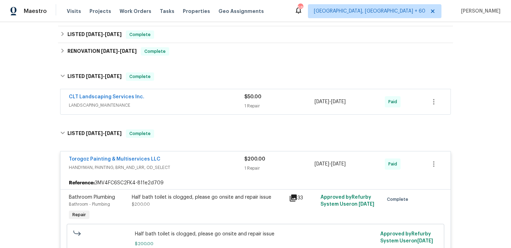
click at [242, 99] on div "CLT Landscaping Services Inc." at bounding box center [157, 97] width 176 height 8
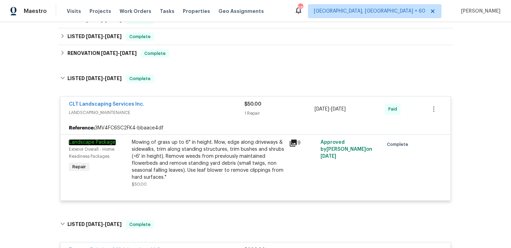
scroll to position [104, 0]
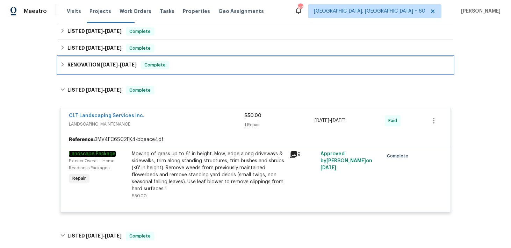
click at [206, 65] on div "RENOVATION [DATE] - [DATE] Complete" at bounding box center [255, 65] width 391 height 8
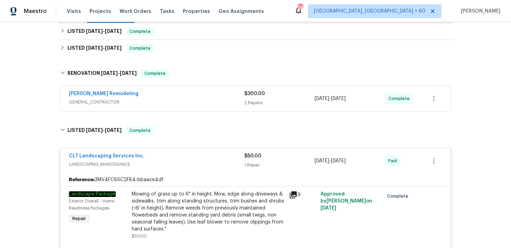
click at [256, 98] on div "$300.00 2 Repairs" at bounding box center [280, 98] width 70 height 17
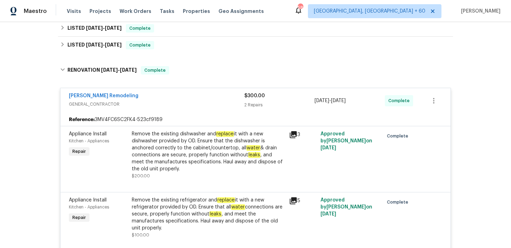
scroll to position [103, 0]
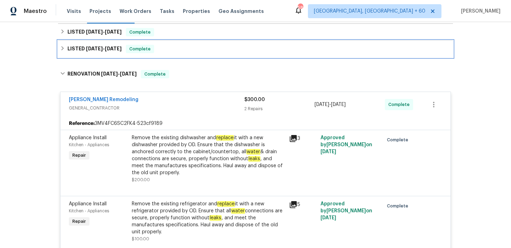
click at [197, 49] on div "LISTED [DATE] - [DATE] Complete" at bounding box center [255, 49] width 391 height 8
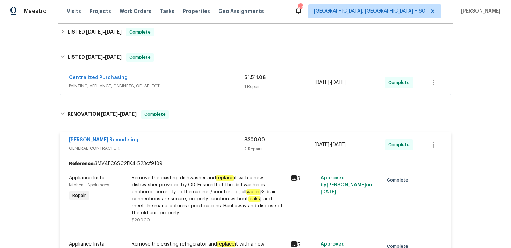
click at [242, 82] on div "Centralized Purchasing" at bounding box center [157, 78] width 176 height 8
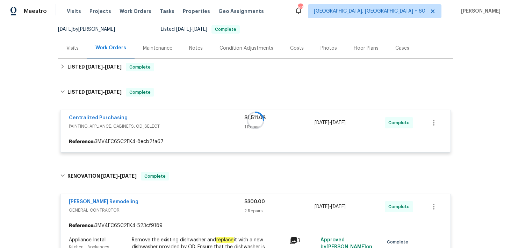
scroll to position [65, 0]
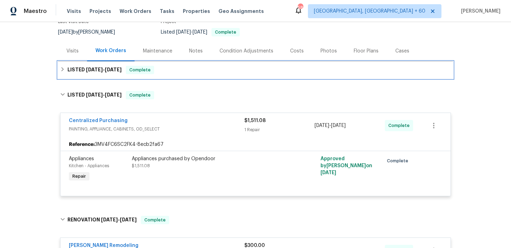
click at [189, 68] on div "LISTED [DATE] - [DATE] Complete" at bounding box center [255, 70] width 391 height 8
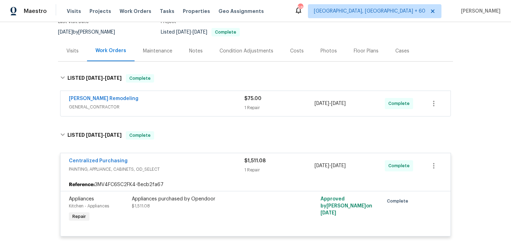
click at [255, 105] on div "1 Repair" at bounding box center [280, 107] width 70 height 7
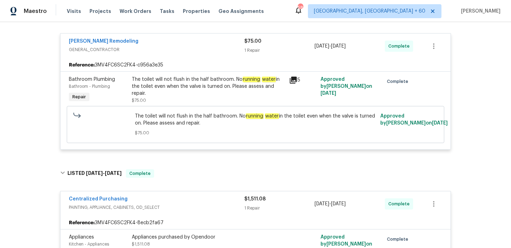
scroll to position [122, 0]
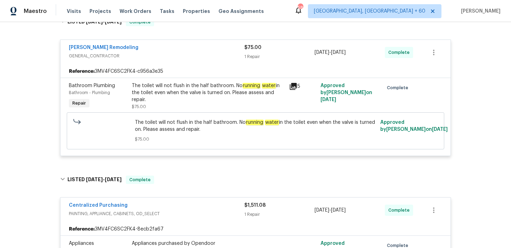
click at [287, 90] on div "The toilet will not flush in the half bathroom. No running water in the toilet …" at bounding box center [208, 96] width 157 height 32
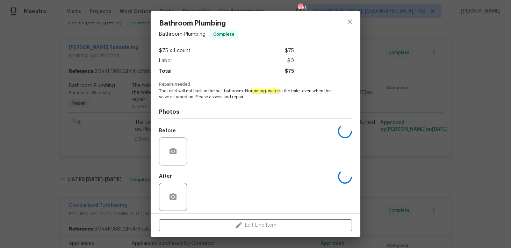
scroll to position [45, 0]
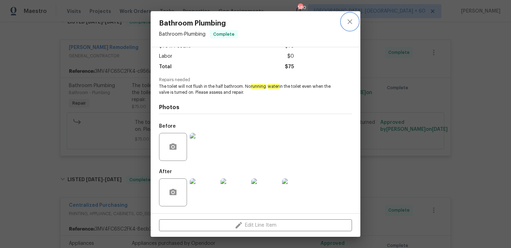
click at [350, 22] on icon "close" at bounding box center [350, 21] width 5 height 5
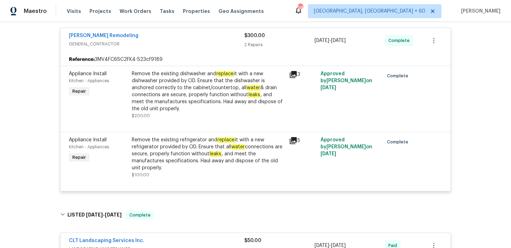
scroll to position [397, 0]
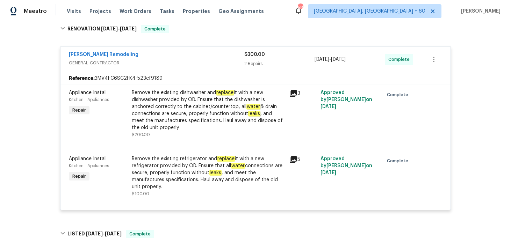
click at [279, 103] on div "Remove the existing dishwasher and replace it with a new dishwasher provided by…" at bounding box center [208, 110] width 153 height 42
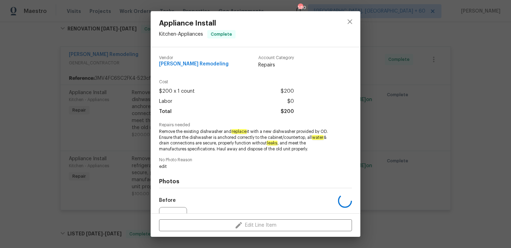
scroll to position [74, 0]
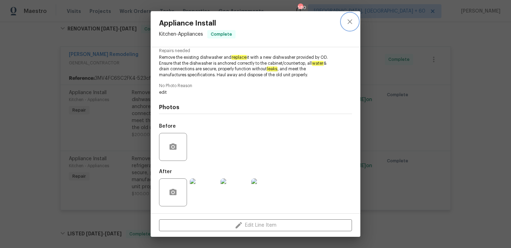
click at [351, 20] on icon "close" at bounding box center [350, 21] width 8 height 8
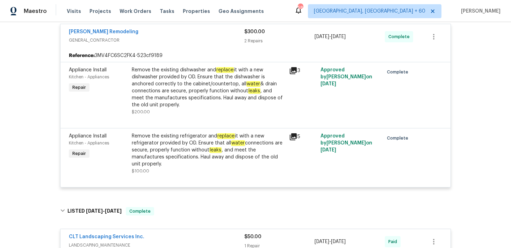
scroll to position [434, 0]
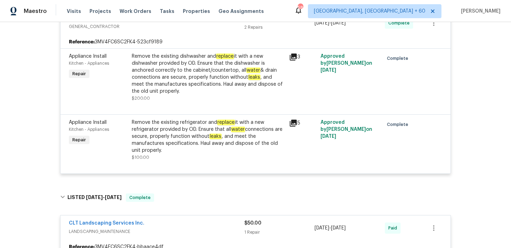
click at [285, 139] on div "Remove the existing refrigerator and replace it with a new refrigerator provide…" at bounding box center [208, 136] width 153 height 35
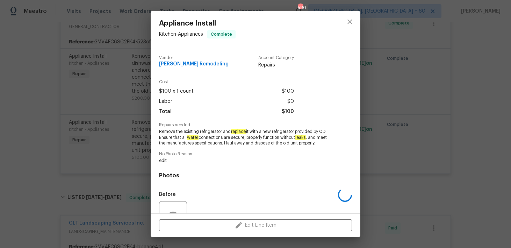
scroll to position [68, 0]
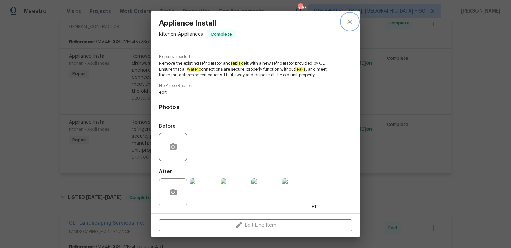
click at [349, 22] on icon "close" at bounding box center [350, 21] width 5 height 5
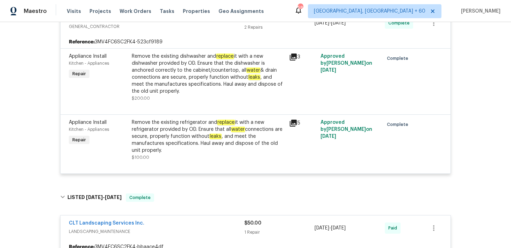
click at [444, 88] on div at bounding box center [428, 77] width 31 height 53
click at [179, 56] on div "Remove the existing dishwasher and replace it with a new dishwasher provided by…" at bounding box center [208, 74] width 153 height 42
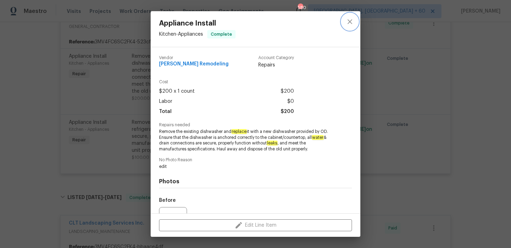
click at [350, 25] on icon "close" at bounding box center [350, 21] width 8 height 8
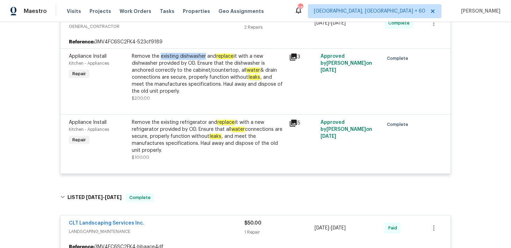
drag, startPoint x: 161, startPoint y: 57, endPoint x: 205, endPoint y: 56, distance: 43.4
click at [205, 56] on div "Remove the existing dishwasher and replace it with a new dishwasher provided by…" at bounding box center [208, 74] width 153 height 42
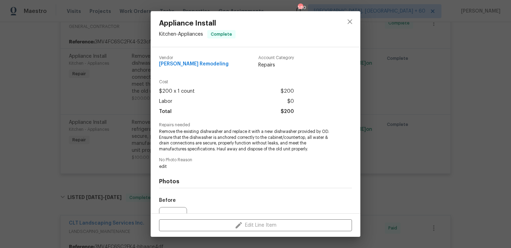
copy div "existing dishwasher"
click at [207, 132] on span "Remove the existing dishwasher and replace it with a new dishwasher provided by…" at bounding box center [246, 140] width 174 height 23
copy span "dishwasher"
click at [350, 21] on icon "close" at bounding box center [350, 21] width 8 height 8
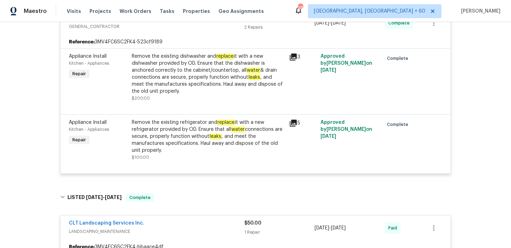
click at [192, 124] on div "Remove the existing refrigerator and replace it with a new refrigerator provide…" at bounding box center [208, 136] width 153 height 35
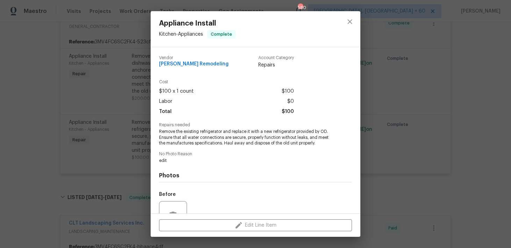
click at [192, 124] on span "Repairs needed" at bounding box center [255, 125] width 193 height 5
click at [211, 128] on div "Repairs needed Remove the existing refrigerator and replace it with a new refri…" at bounding box center [255, 134] width 193 height 23
click at [209, 131] on span "Remove the existing refrigerator and replace it with a new refrigerator provide…" at bounding box center [246, 137] width 174 height 17
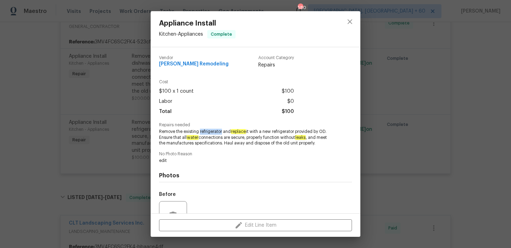
copy span "refrigerator"
click at [347, 23] on icon "close" at bounding box center [350, 21] width 8 height 8
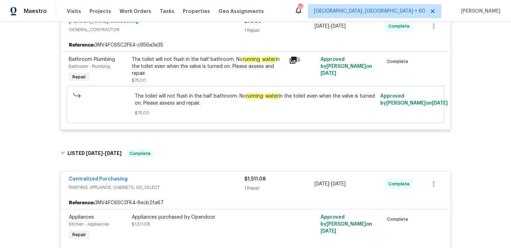
scroll to position [0, 0]
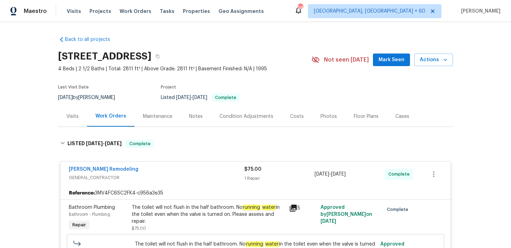
click at [265, 57] on div "[STREET_ADDRESS]" at bounding box center [185, 56] width 254 height 18
click at [164, 57] on button "button" at bounding box center [157, 56] width 13 height 13
click at [71, 13] on span "Visits" at bounding box center [74, 11] width 14 height 7
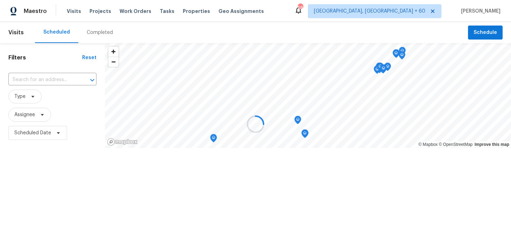
click at [96, 33] on div at bounding box center [255, 124] width 511 height 248
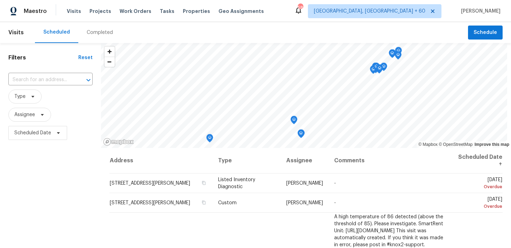
click at [89, 35] on div "Completed" at bounding box center [100, 32] width 26 height 7
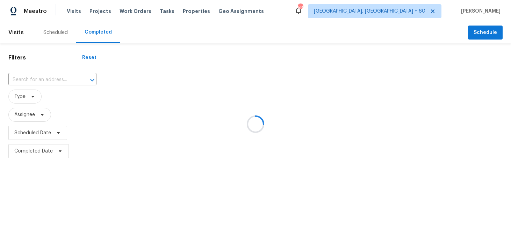
click at [42, 80] on div at bounding box center [255, 124] width 511 height 248
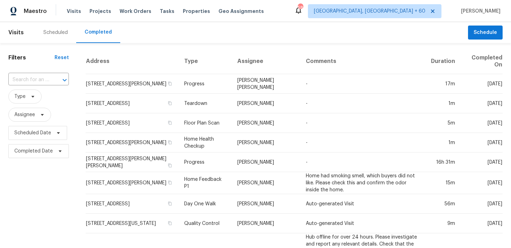
click at [24, 87] on div "​" at bounding box center [38, 79] width 61 height 15
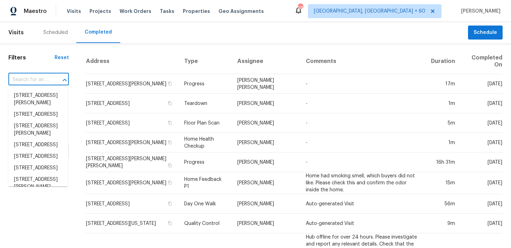
paste input "[STREET_ADDRESS]"
type input "[STREET_ADDRESS]"
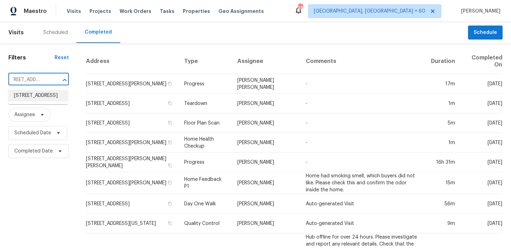
click at [24, 101] on li "[STREET_ADDRESS]" at bounding box center [37, 96] width 59 height 12
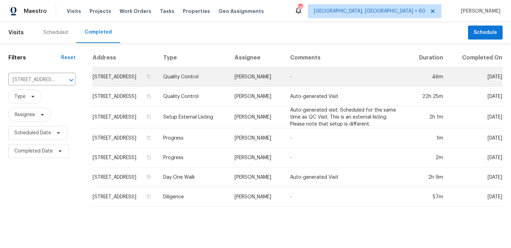
click at [225, 79] on td "Quality Control" at bounding box center [193, 77] width 71 height 20
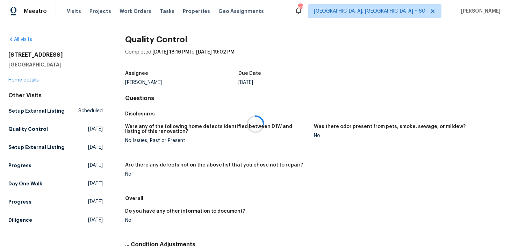
click at [22, 78] on div at bounding box center [255, 124] width 511 height 248
click at [19, 79] on div at bounding box center [255, 124] width 511 height 248
click at [19, 79] on link "Home details" at bounding box center [23, 80] width 30 height 5
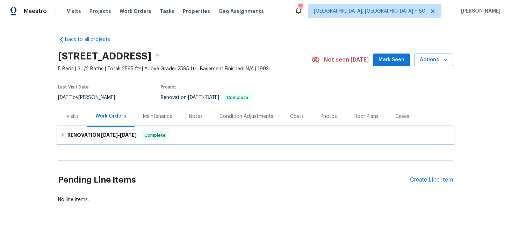
click at [178, 129] on div "RENOVATION [DATE] - [DATE] Complete" at bounding box center [255, 135] width 395 height 17
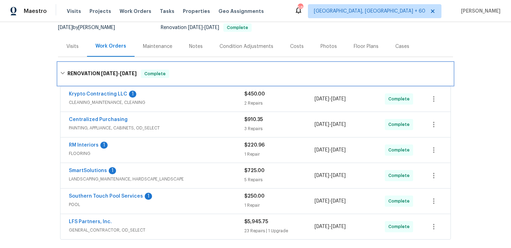
scroll to position [82, 0]
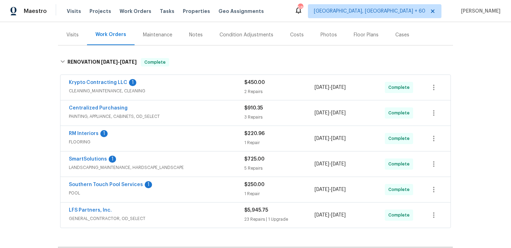
click at [250, 89] on div "2 Repairs" at bounding box center [280, 91] width 70 height 7
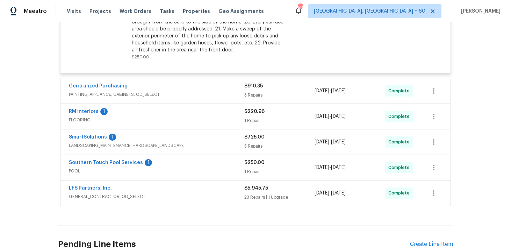
scroll to position [357, 0]
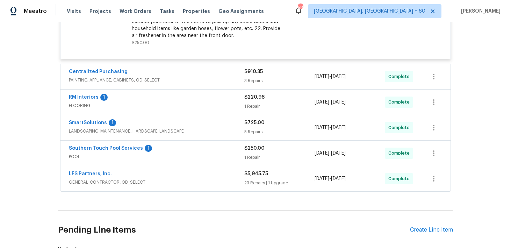
click at [260, 110] on div "1 Repair" at bounding box center [280, 106] width 70 height 7
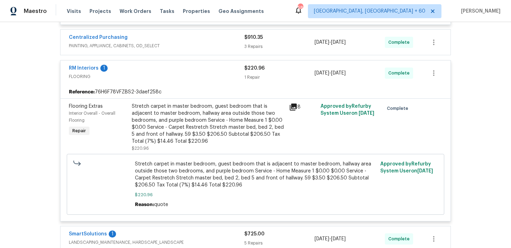
scroll to position [378, 0]
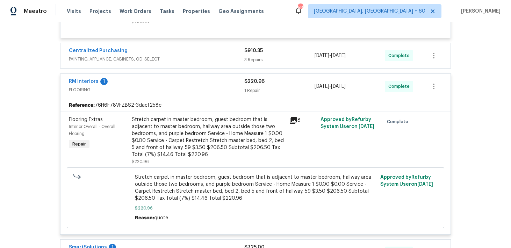
click at [255, 64] on div "Centralized Purchasing PAINTING, APPLIANCE, CABINETS, OD_SELECT $910.35 3 Repai…" at bounding box center [256, 55] width 390 height 25
click at [249, 51] on span "$910.35" at bounding box center [254, 50] width 19 height 5
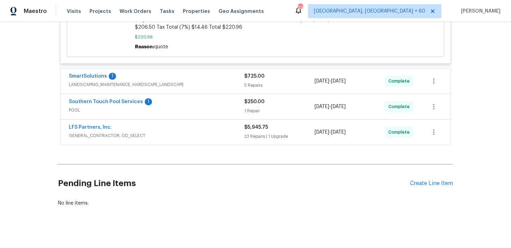
scroll to position [699, 0]
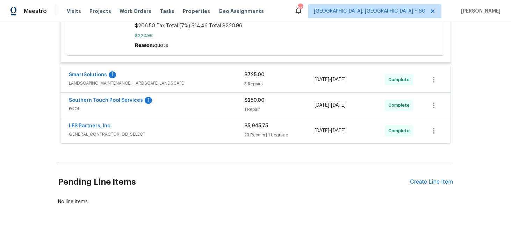
click at [257, 108] on div "1 Repair" at bounding box center [280, 109] width 70 height 7
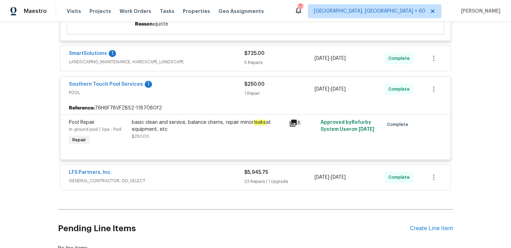
scroll to position [729, 0]
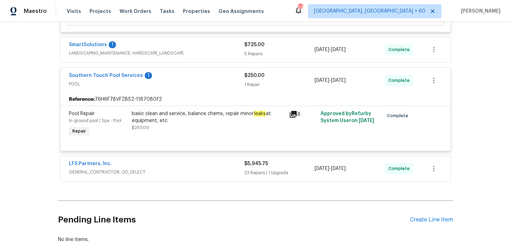
click at [256, 170] on div "$5,945.75 23 Repairs | 1 Upgrade" at bounding box center [280, 168] width 70 height 17
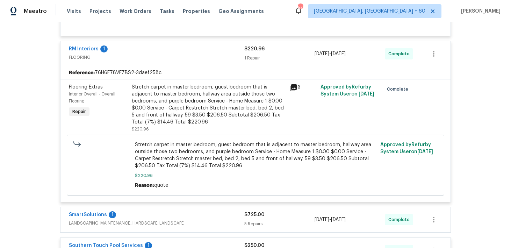
scroll to position [623, 0]
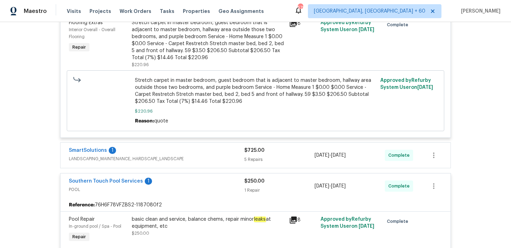
click at [246, 159] on div "5 Repairs" at bounding box center [280, 159] width 70 height 7
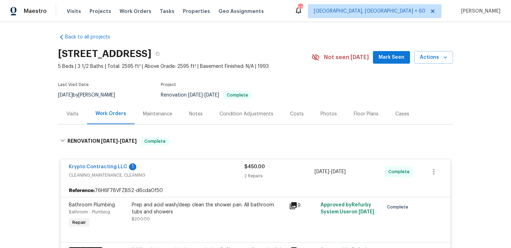
scroll to position [0, 0]
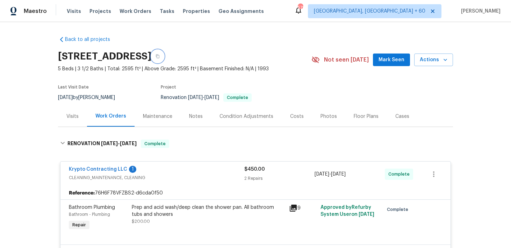
click at [160, 57] on icon "button" at bounding box center [158, 56] width 4 height 4
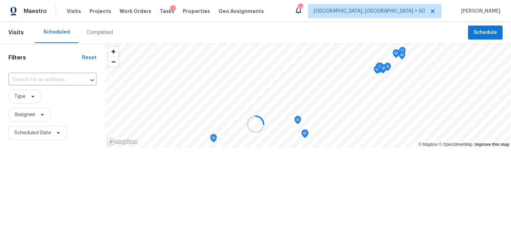
click at [88, 33] on div at bounding box center [255, 124] width 511 height 248
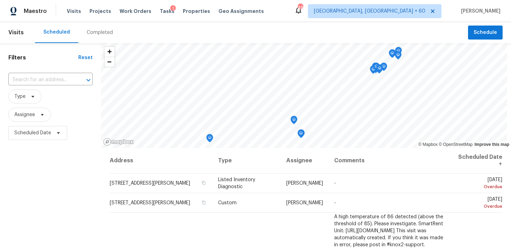
click at [94, 34] on div "Completed" at bounding box center [100, 32] width 26 height 7
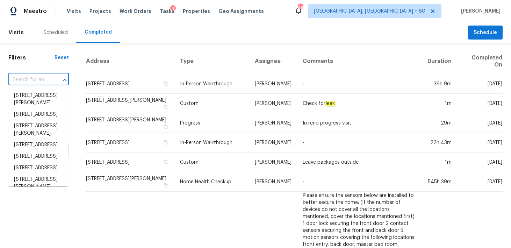
click at [28, 79] on input "text" at bounding box center [28, 80] width 41 height 11
paste input "752 Frosty Way Zebulon, NC 27597"
type input "752 Frosty Way Zebulon, NC 27597"
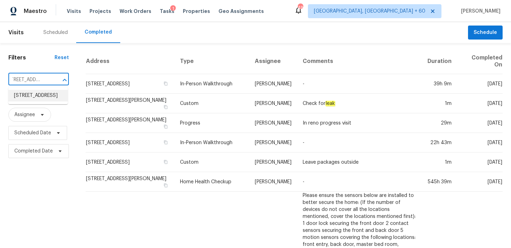
click at [27, 101] on li "[STREET_ADDRESS]" at bounding box center [37, 96] width 59 height 12
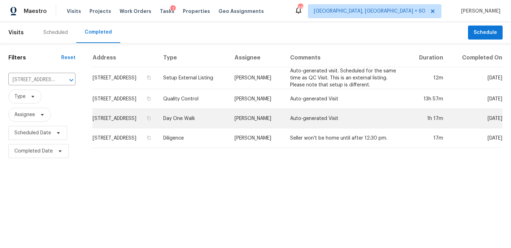
click at [200, 119] on td "Day One Walk" at bounding box center [193, 119] width 71 height 20
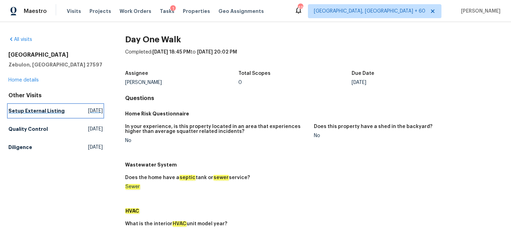
click at [26, 110] on h5 "Setup External Listing" at bounding box center [36, 110] width 56 height 7
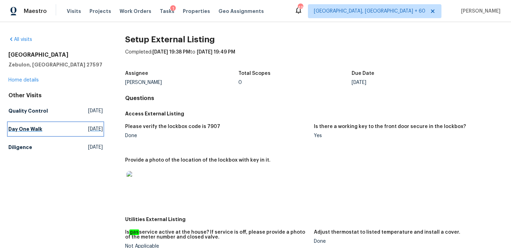
click at [17, 129] on h5 "Day One Walk" at bounding box center [25, 129] width 34 height 7
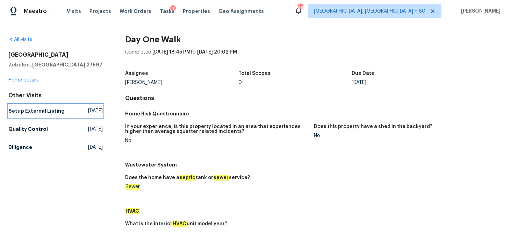
click at [24, 112] on h5 "Setup External Listing" at bounding box center [36, 110] width 56 height 7
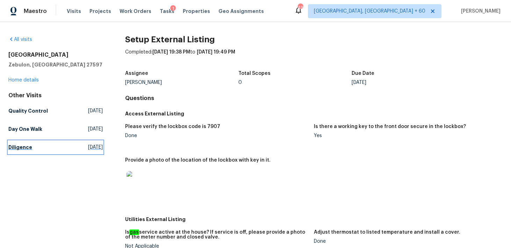
click at [24, 148] on h5 "Diligence" at bounding box center [20, 147] width 24 height 7
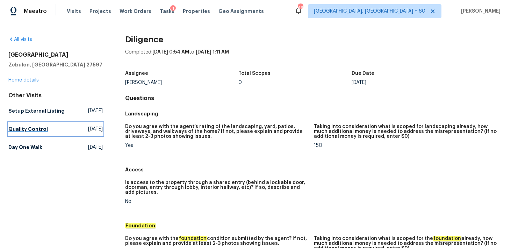
click at [27, 128] on h5 "Quality Control" at bounding box center [28, 129] width 40 height 7
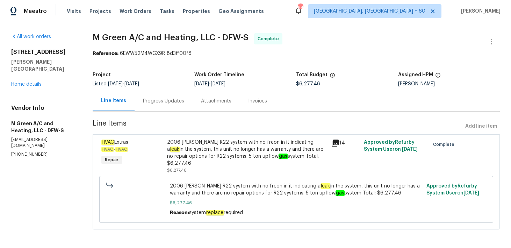
click at [178, 104] on div "Progress Updates" at bounding box center [163, 101] width 41 height 7
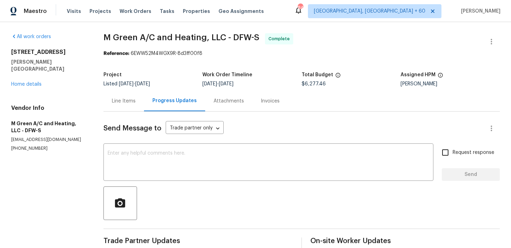
click at [267, 99] on div "Invoices" at bounding box center [270, 101] width 19 height 7
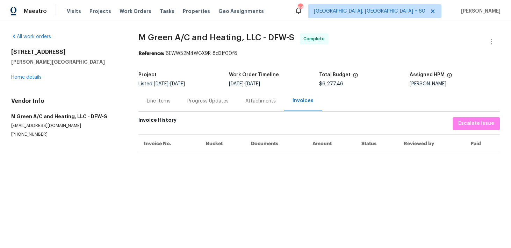
click at [203, 107] on div "Progress Updates" at bounding box center [208, 101] width 58 height 21
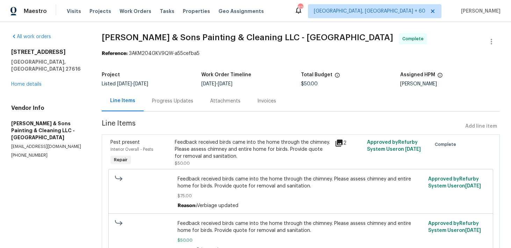
click at [183, 105] on div "Progress Updates" at bounding box center [173, 101] width 58 height 21
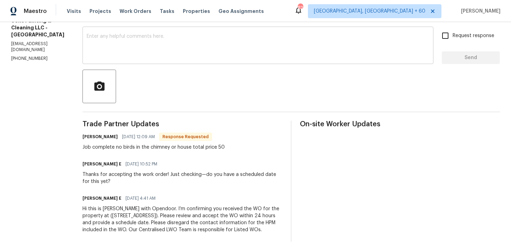
scroll to position [129, 0]
